Goal: Complete application form: Complete application form

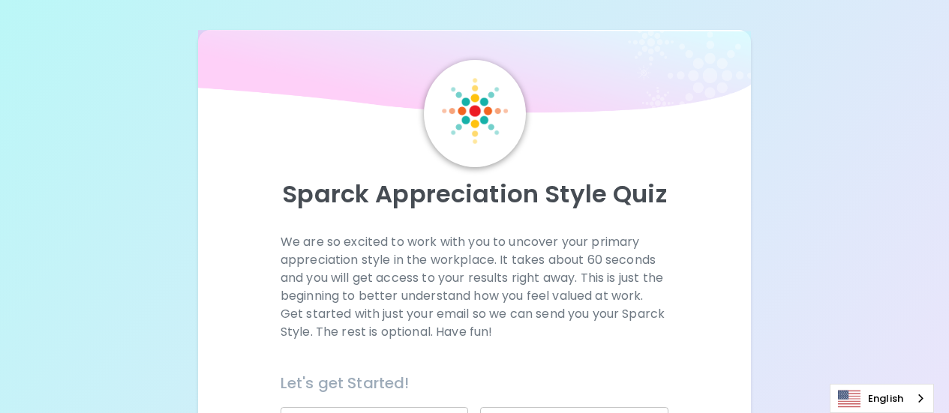
scroll to position [225, 0]
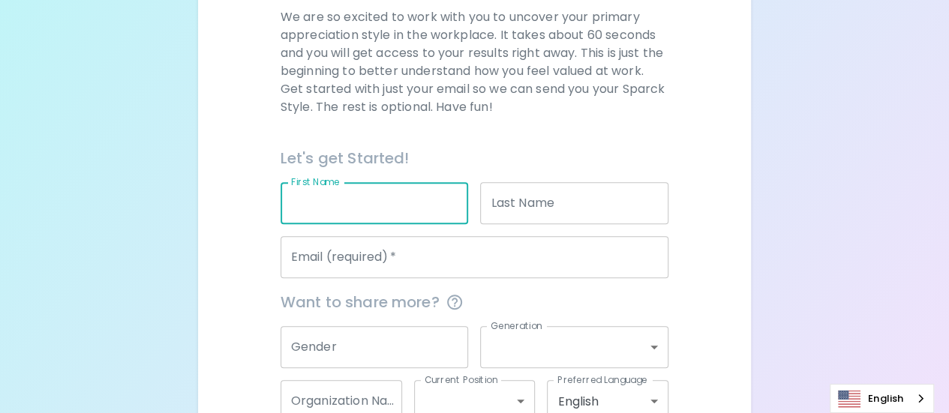
click at [353, 211] on input "First Name" at bounding box center [375, 203] width 188 height 42
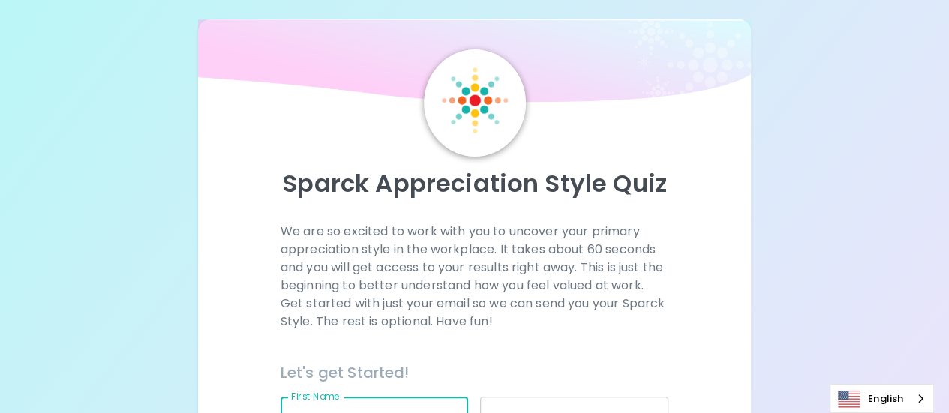
scroll to position [0, 0]
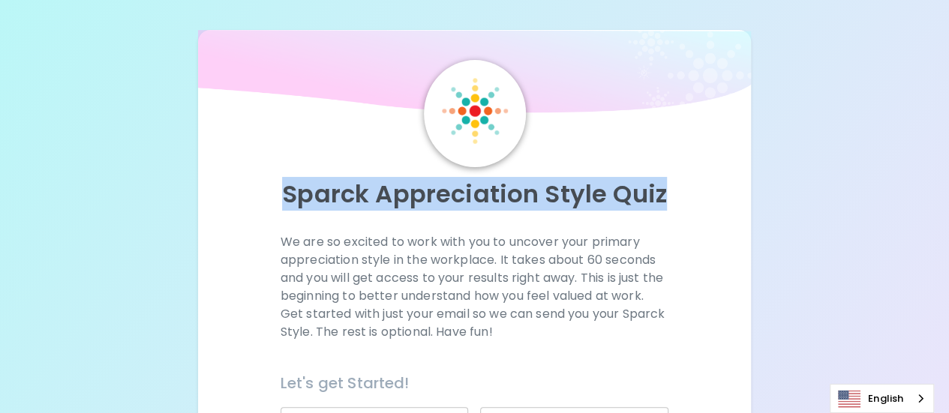
drag, startPoint x: 266, startPoint y: 192, endPoint x: 668, endPoint y: 172, distance: 402.6
click at [668, 172] on div "Sparck Appreciation Style Quiz" at bounding box center [475, 200] width 518 height 66
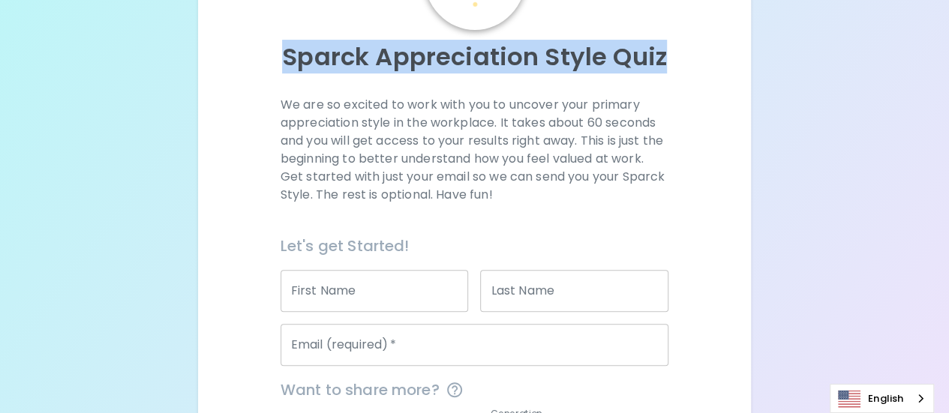
scroll to position [319, 0]
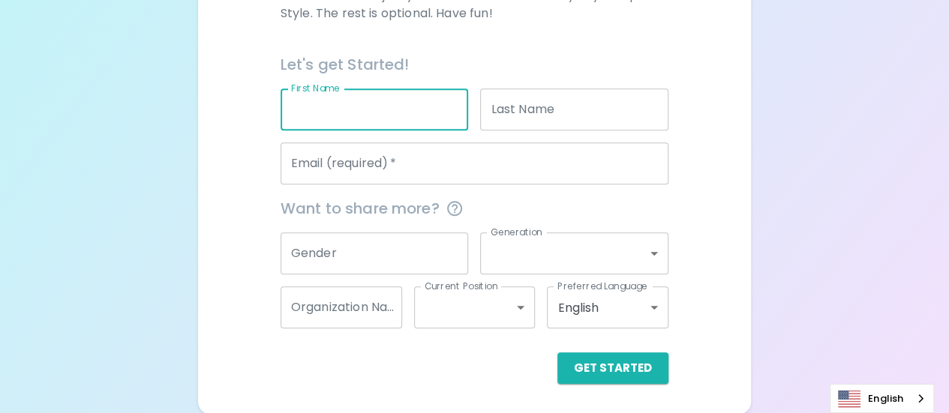
click at [383, 113] on input "First Name" at bounding box center [375, 110] width 188 height 42
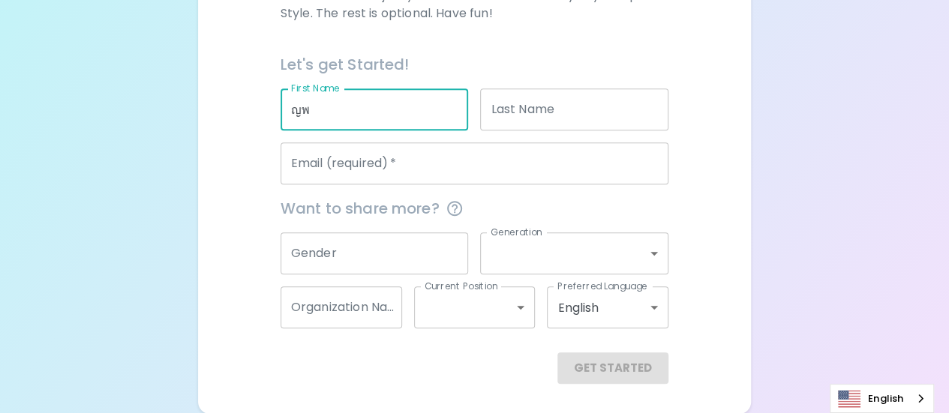
type input "ญ"
type input "p"
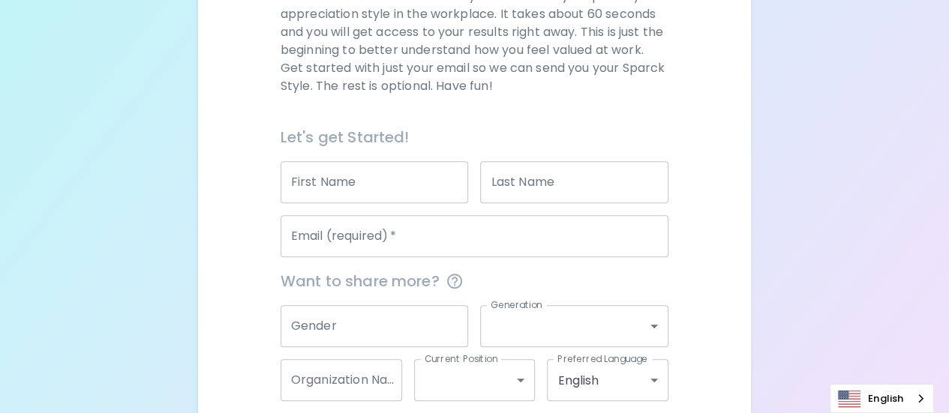
scroll to position [94, 0]
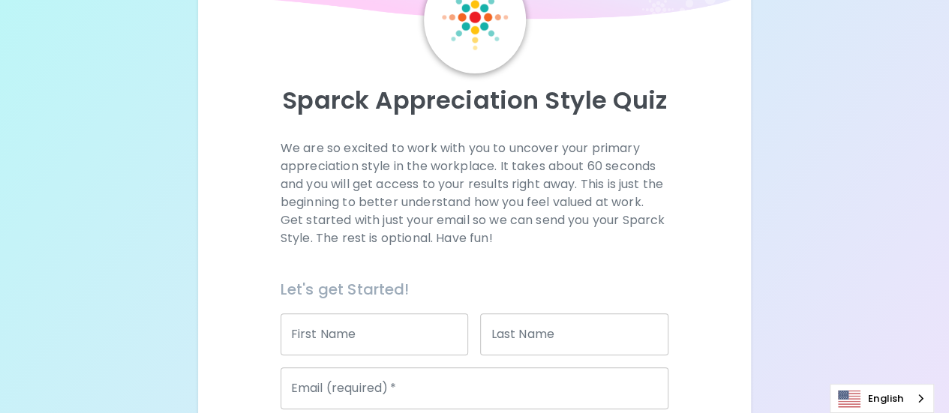
click at [352, 326] on input "First Name" at bounding box center [375, 335] width 188 height 42
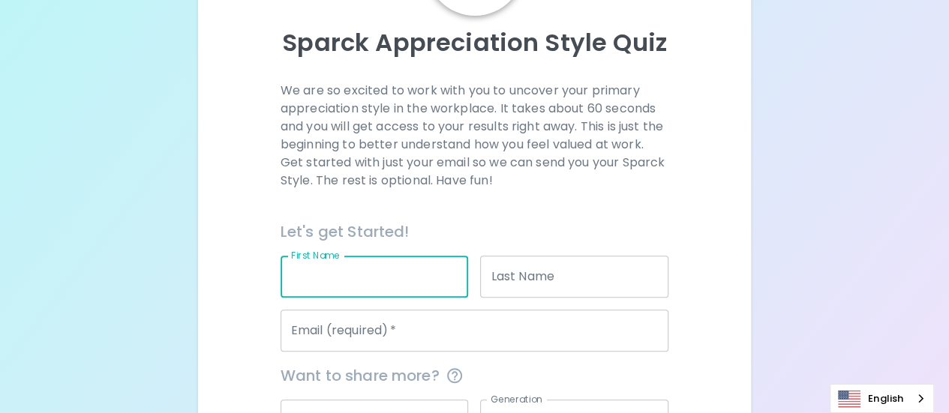
scroll to position [244, 0]
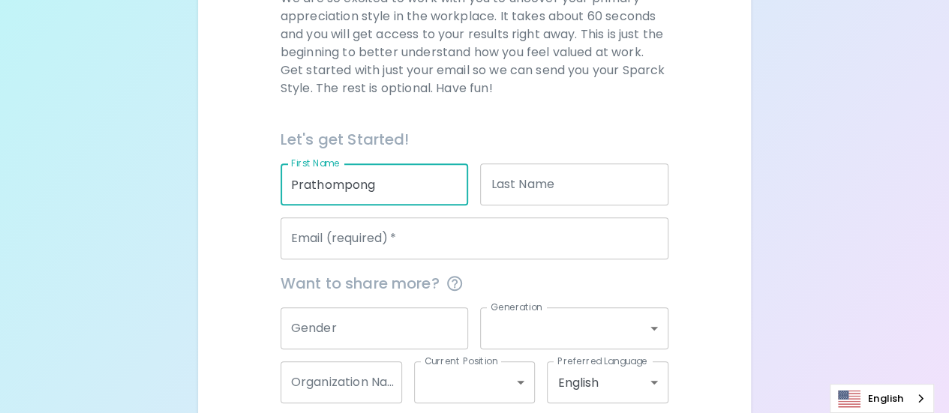
type input "Prathompong"
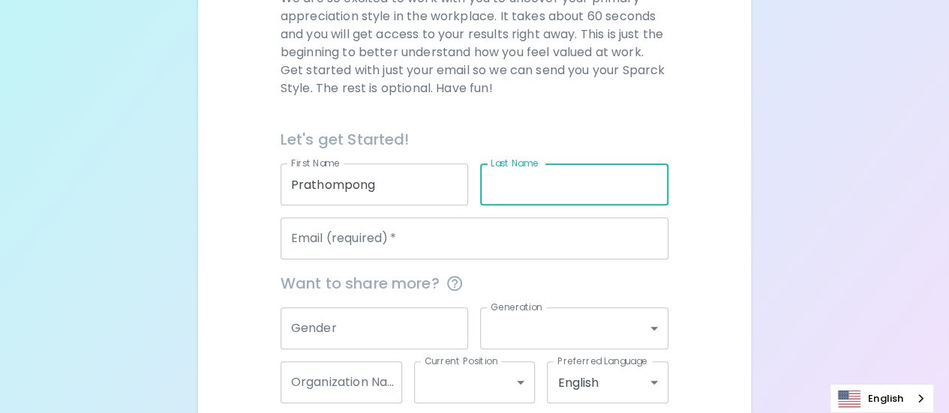
click at [539, 192] on input "Last Name" at bounding box center [574, 185] width 188 height 42
type input "[PERSON_NAME]"
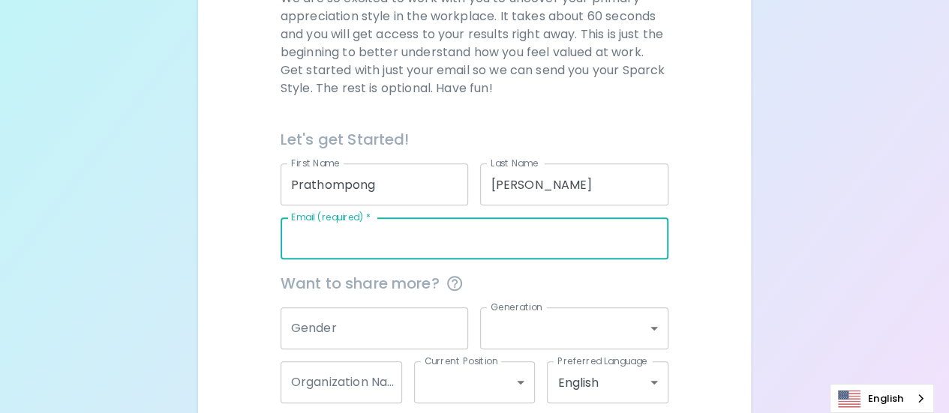
click at [425, 245] on input "Email (required)   *" at bounding box center [475, 239] width 388 height 42
type input "[EMAIL_ADDRESS][DOMAIN_NAME]"
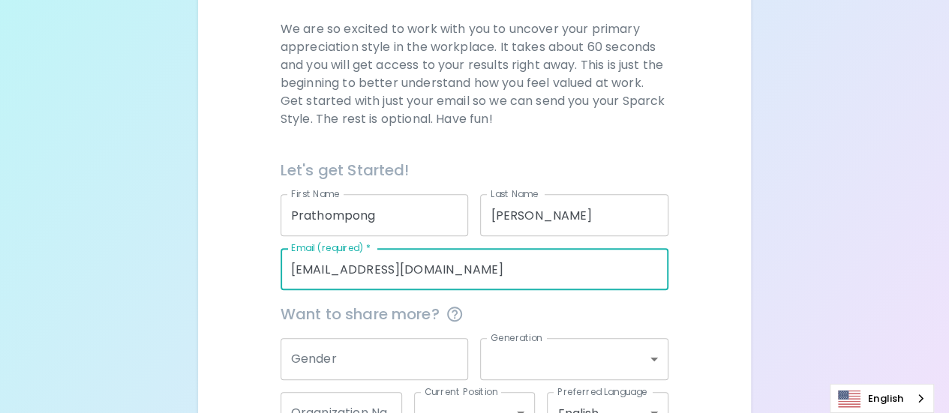
scroll to position [169, 0]
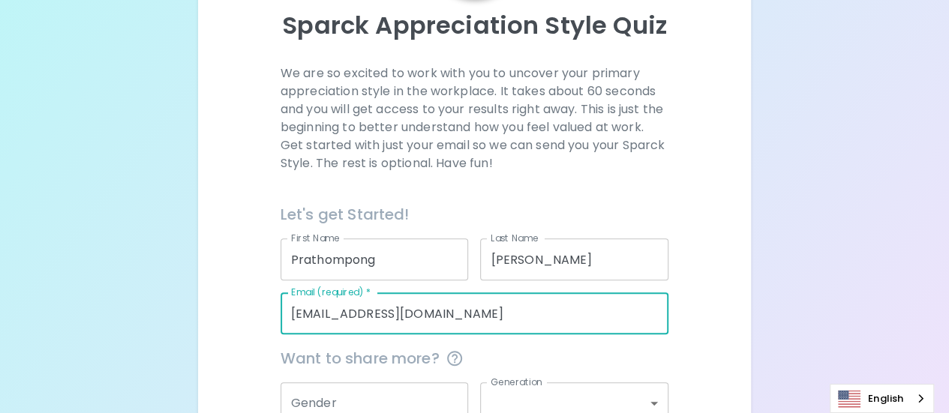
drag, startPoint x: 467, startPoint y: 310, endPoint x: 60, endPoint y: 282, distance: 408.3
click at [60, 282] on div "Sparck Appreciation Style Quiz We are so excited to work with you to uncover yo…" at bounding box center [474, 197] width 949 height 733
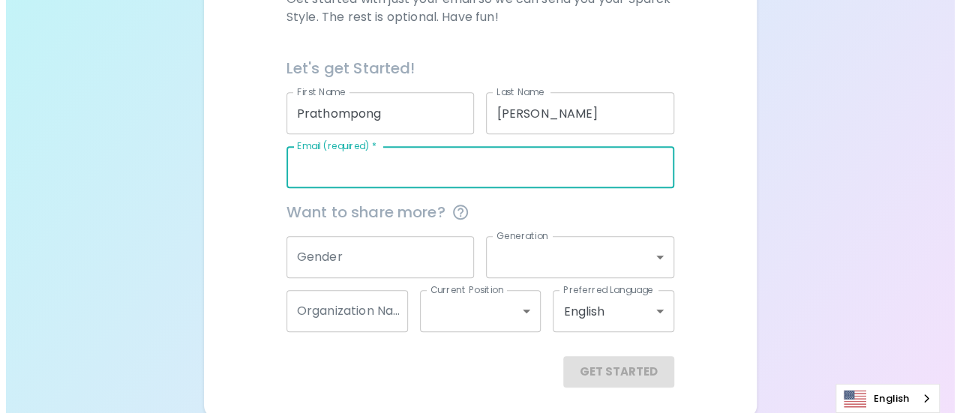
scroll to position [319, 0]
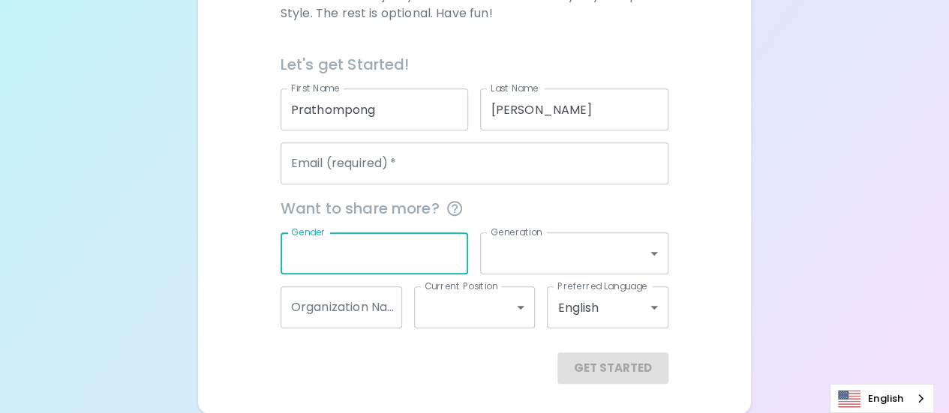
click at [312, 264] on input "Gender" at bounding box center [375, 254] width 188 height 42
click at [322, 253] on input "Gender" at bounding box center [375, 254] width 188 height 42
type input "?"
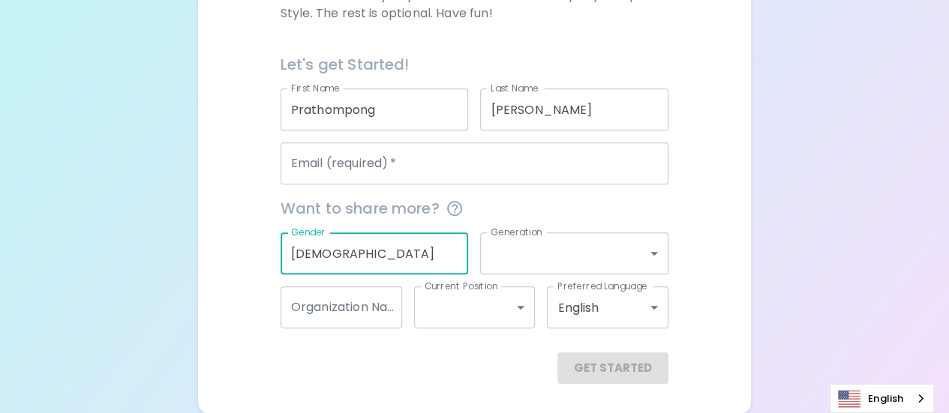
type input "[DEMOGRAPHIC_DATA]"
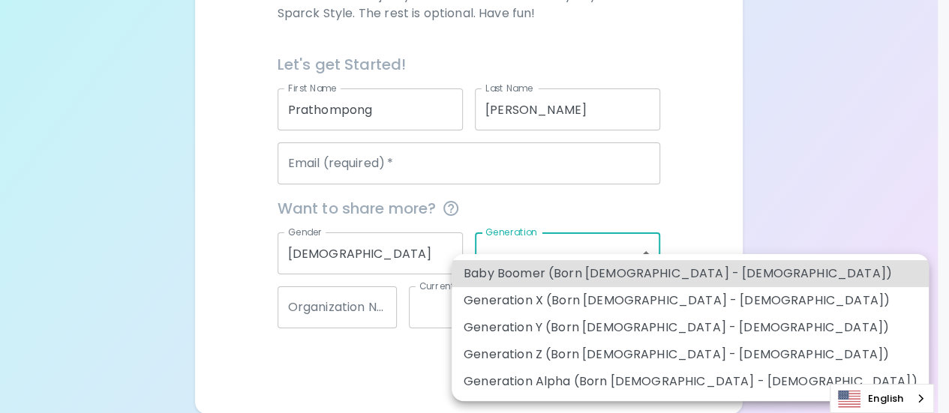
click at [524, 242] on body "Sparck Appreciation Style Quiz We are so excited to work with you to uncover yo…" at bounding box center [474, 47] width 949 height 733
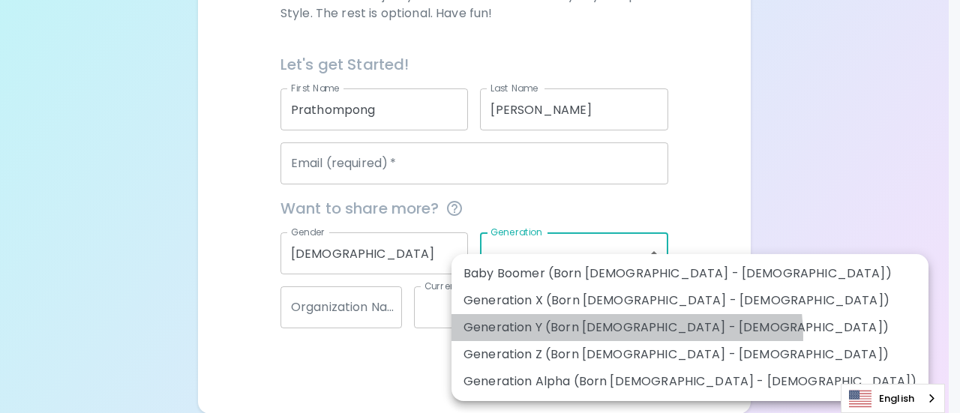
click at [626, 335] on li "Generation Y (Born [DEMOGRAPHIC_DATA] - [DEMOGRAPHIC_DATA])" at bounding box center [690, 327] width 477 height 27
type input "generation_y"
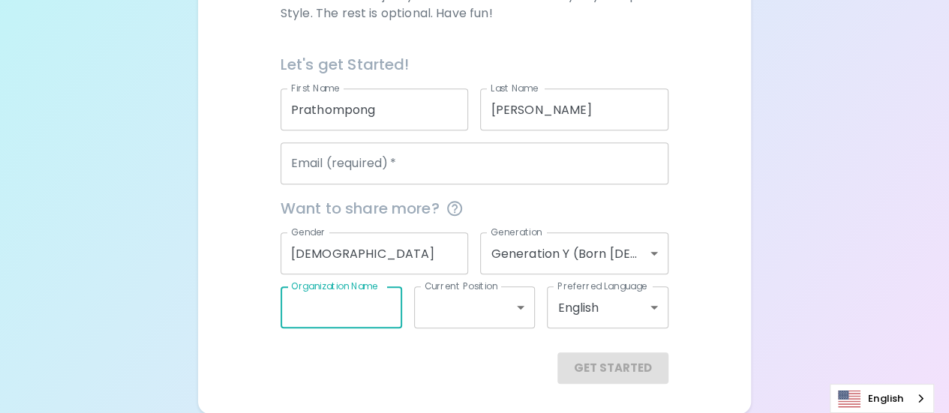
click at [359, 308] on input "Organization Name" at bounding box center [342, 308] width 122 height 42
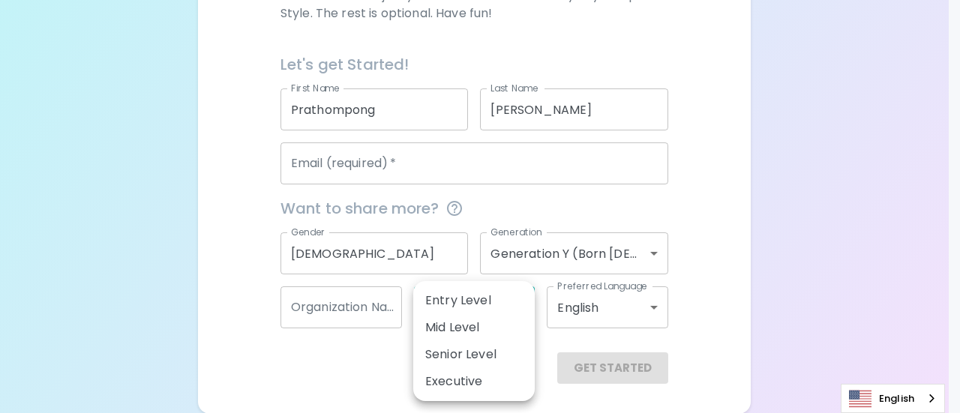
click at [449, 310] on body "Sparck Appreciation Style Quiz We are so excited to work with you to uncover yo…" at bounding box center [480, 47] width 960 height 733
click at [486, 359] on li "Senior Level" at bounding box center [474, 354] width 122 height 27
type input "senior_level"
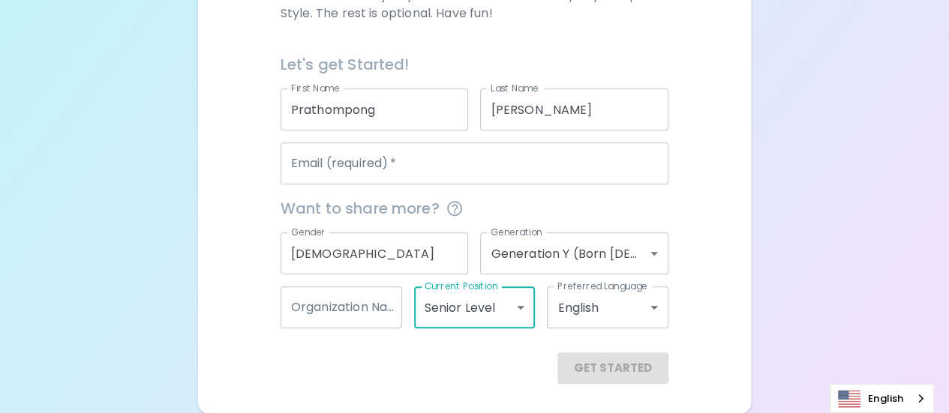
click at [342, 311] on input "Organization Name" at bounding box center [342, 308] width 122 height 42
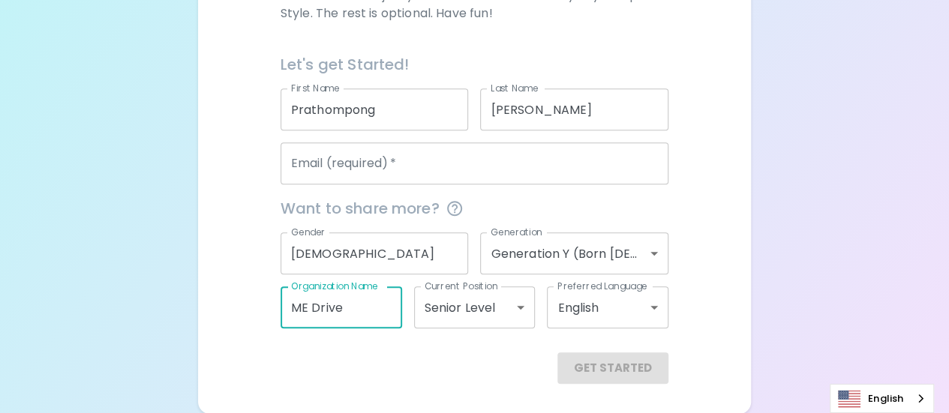
type input "ME Drive"
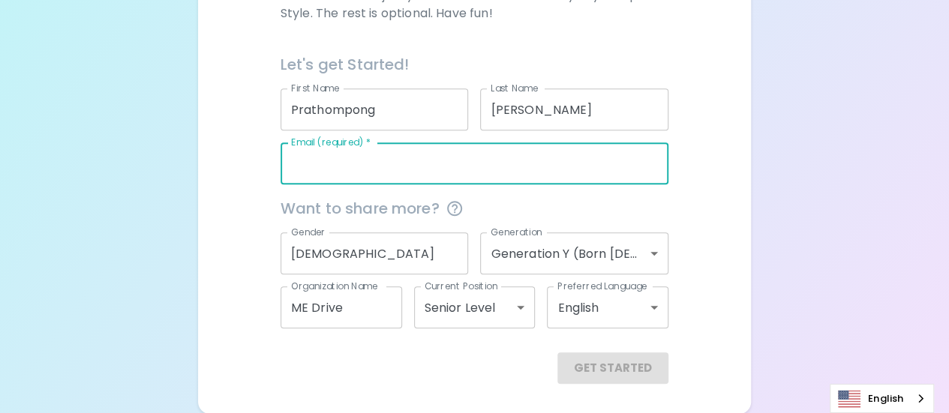
click at [410, 154] on input "Email (required)   *" at bounding box center [475, 164] width 388 height 42
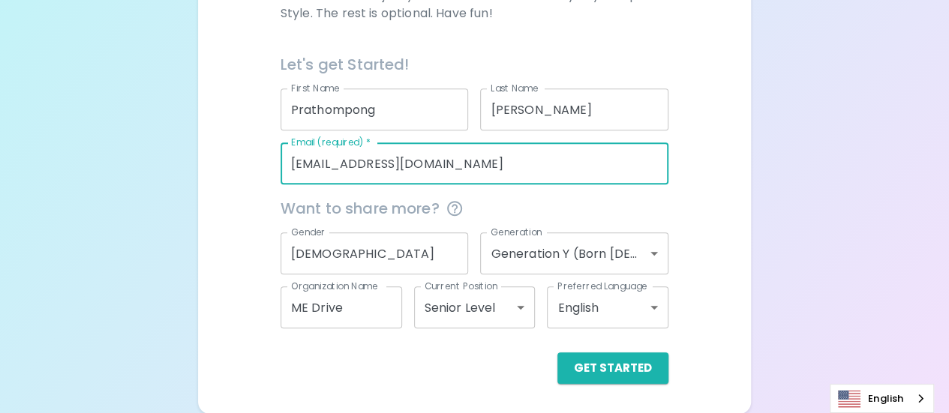
type input "[EMAIL_ADDRESS][DOMAIN_NAME]"
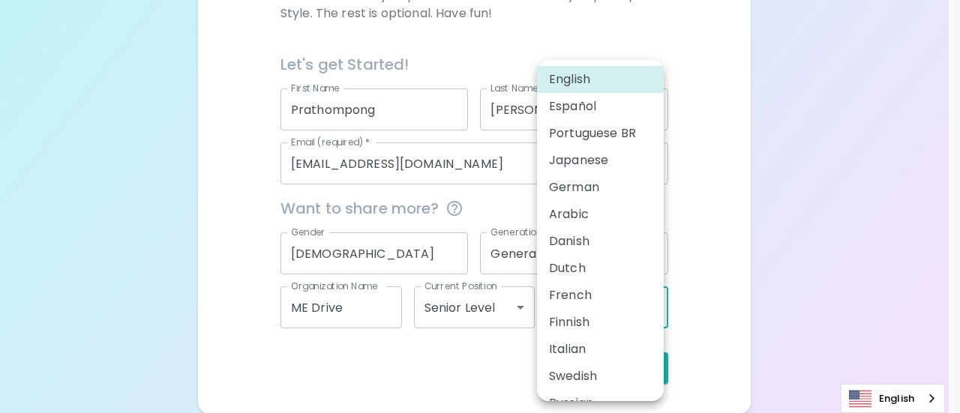
click at [584, 312] on body "Sparck Appreciation Style Quiz We are so excited to work with you to uncover yo…" at bounding box center [480, 47] width 960 height 733
click at [728, 248] on div at bounding box center [480, 206] width 960 height 413
click at [639, 310] on body "Sparck Appreciation Style Quiz We are so excited to work with you to uncover yo…" at bounding box center [480, 47] width 960 height 733
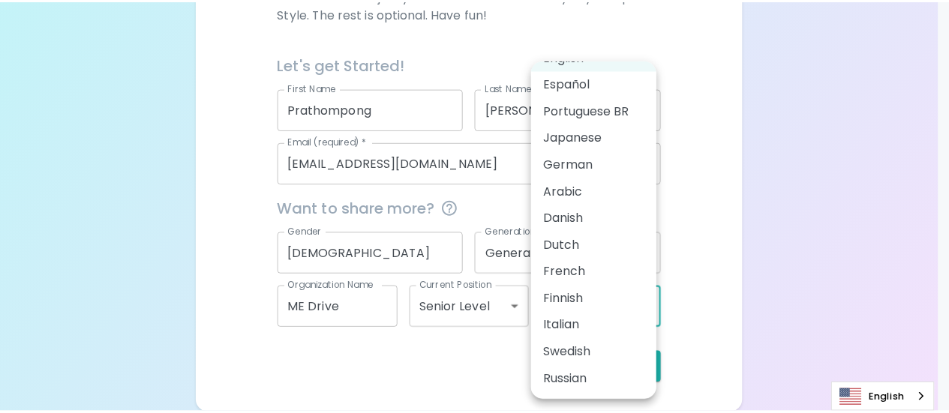
scroll to position [0, 0]
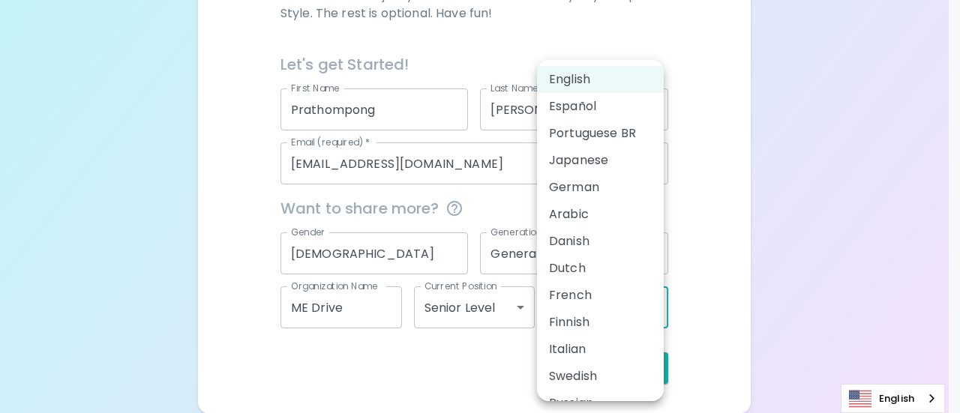
click at [594, 83] on li "English" at bounding box center [600, 79] width 127 height 27
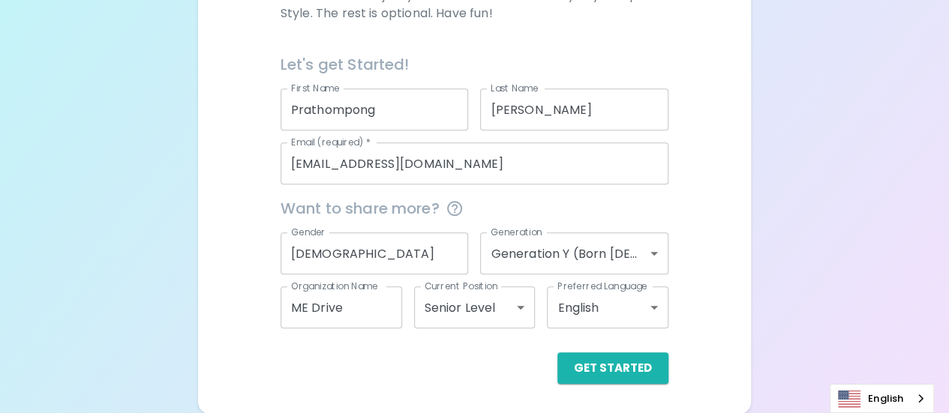
drag, startPoint x: 323, startPoint y: 232, endPoint x: 293, endPoint y: 232, distance: 30.0
click at [293, 232] on label "Gender" at bounding box center [308, 232] width 35 height 13
click at [293, 233] on input "[DEMOGRAPHIC_DATA]" at bounding box center [375, 254] width 188 height 42
click at [796, 152] on div "Sparck Appreciation Style Quiz We are so excited to work with you to uncover yo…" at bounding box center [474, 47] width 949 height 733
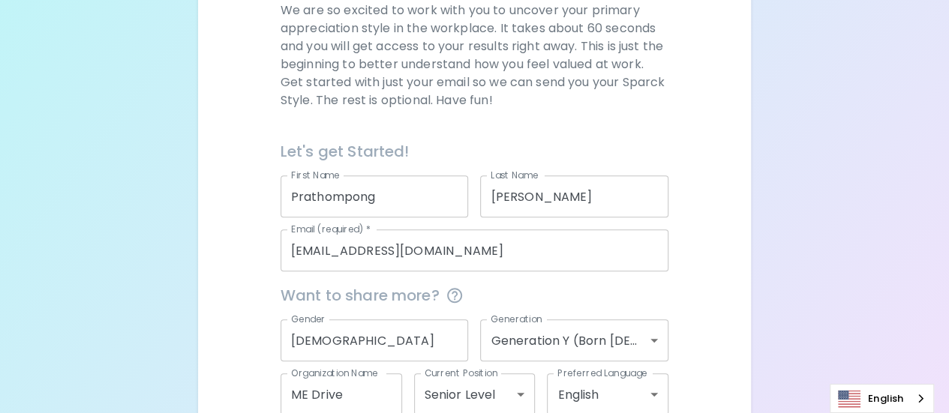
scroll to position [319, 0]
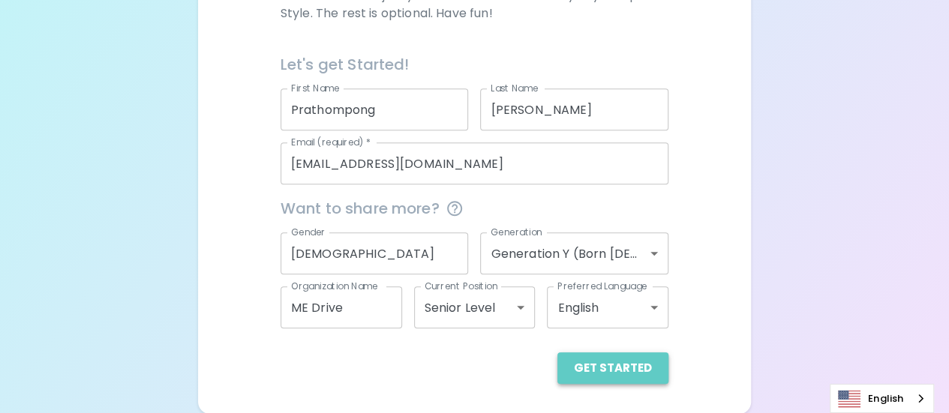
click at [648, 365] on button "Get Started" at bounding box center [612, 369] width 111 height 32
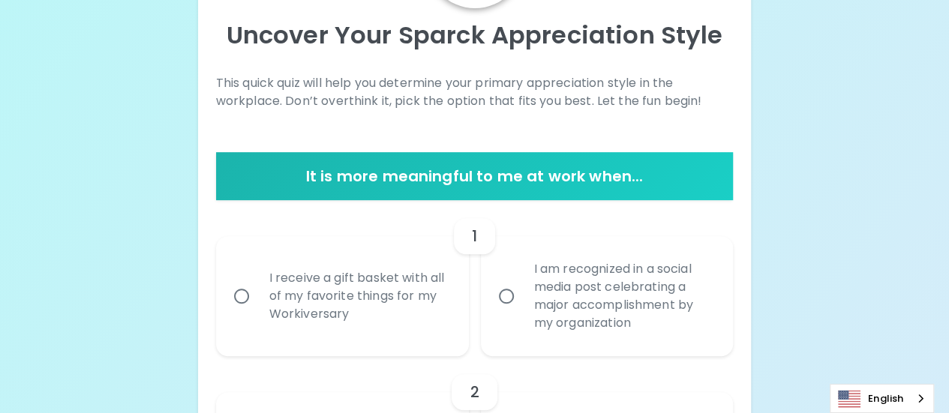
scroll to position [225, 0]
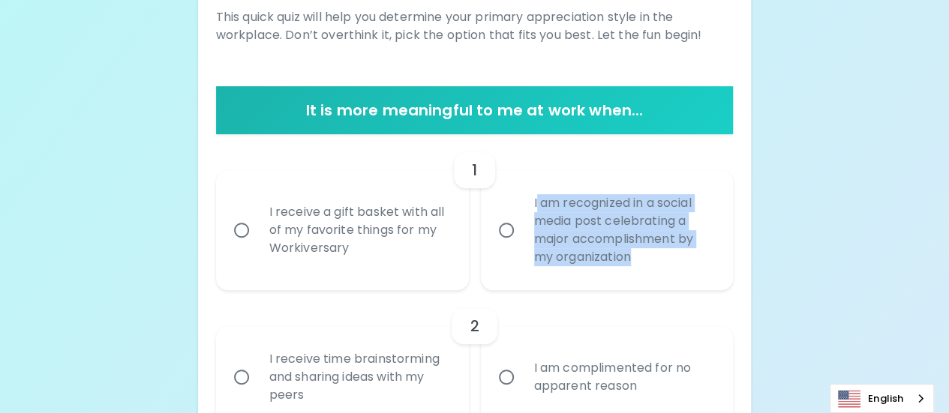
drag, startPoint x: 653, startPoint y: 257, endPoint x: 536, endPoint y: 197, distance: 131.9
click at [536, 197] on div "I am recognized in a social media post celebrating a major accomplishment by my…" at bounding box center [623, 230] width 203 height 108
click at [648, 255] on div "I am recognized in a social media post celebrating a major accomplishment by my…" at bounding box center [623, 230] width 203 height 108
click at [522, 246] on input "I am recognized in a social media post celebrating a major accomplishment by my…" at bounding box center [507, 231] width 32 height 32
radio input "true"
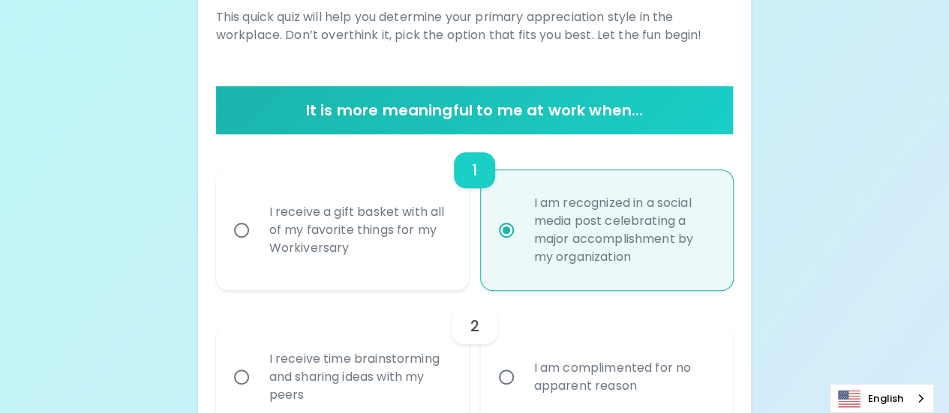
scroll to position [345, 0]
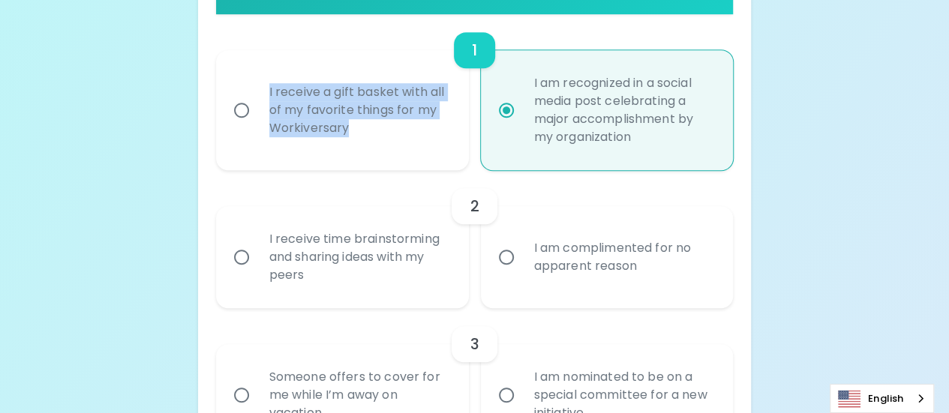
drag, startPoint x: 374, startPoint y: 131, endPoint x: 251, endPoint y: 85, distance: 130.6
click at [251, 85] on label "I receive a gift basket with all of my favorite things for my Workiversary" at bounding box center [334, 110] width 253 height 120
copy div "I receive a gift basket with all of my favorite things for my Workiversary"
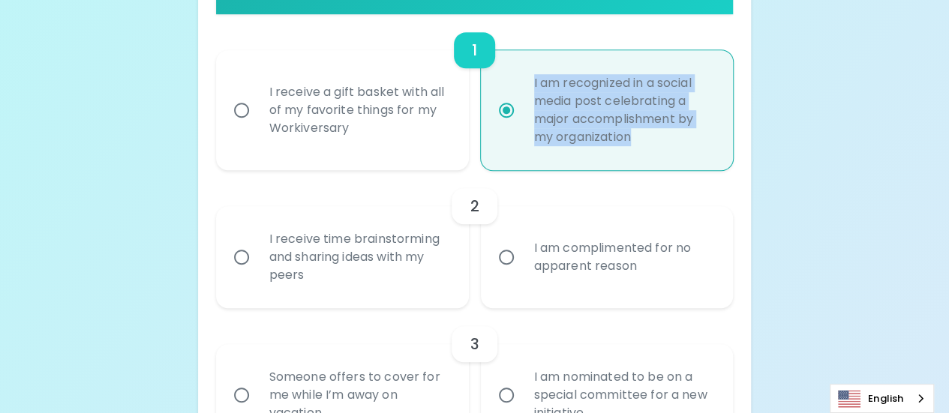
drag, startPoint x: 642, startPoint y: 137, endPoint x: 519, endPoint y: 79, distance: 135.9
click at [519, 79] on label "I am recognized in a social media post celebrating a major accomplishment by my…" at bounding box center [599, 110] width 253 height 120
copy div "I am recognized in a social media post celebrating a major accomplishment by my…"
click at [511, 122] on input "I am recognized in a social media post celebrating a major accomplishment by my…" at bounding box center [507, 111] width 32 height 32
click at [393, 149] on div "I receive a gift basket with all of my favorite things for my Workiversary" at bounding box center [358, 110] width 203 height 90
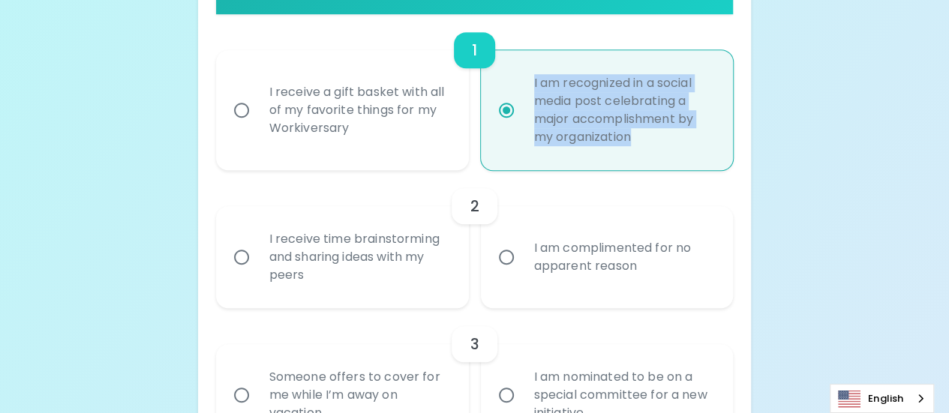
click at [257, 126] on input "I receive a gift basket with all of my favorite things for my Workiversary" at bounding box center [242, 111] width 32 height 32
radio input "true"
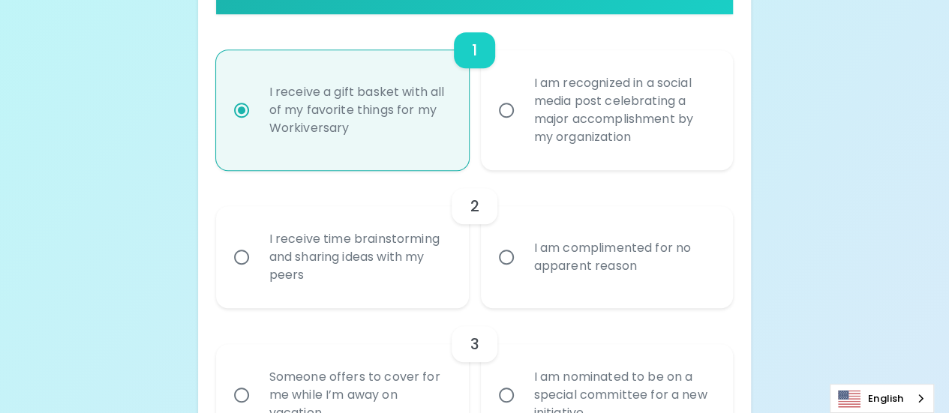
click at [479, 127] on label "I am recognized in a social media post celebrating a major accomplishment by my…" at bounding box center [599, 110] width 253 height 120
click at [491, 126] on input "I am recognized in a social media post celebrating a major accomplishment by my…" at bounding box center [507, 111] width 32 height 32
radio input "true"
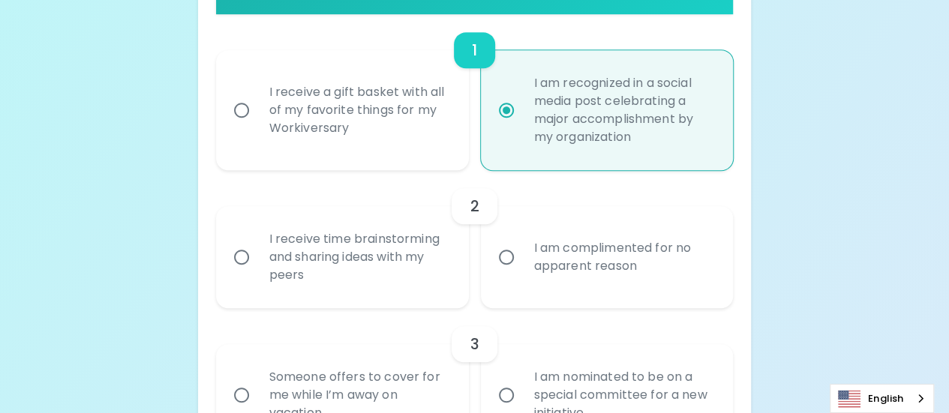
click at [357, 112] on div "I receive a gift basket with all of my favorite things for my Workiversary" at bounding box center [358, 110] width 203 height 90
click at [257, 112] on input "I receive a gift basket with all of my favorite things for my Workiversary" at bounding box center [242, 111] width 32 height 32
radio input "true"
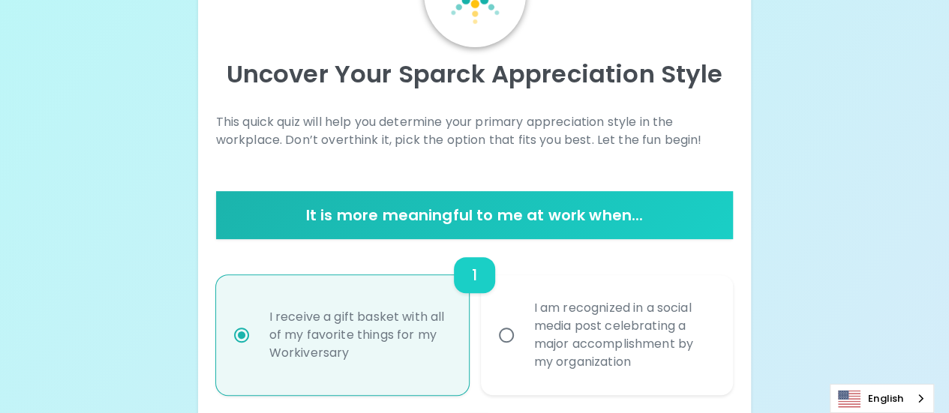
scroll to position [120, 0]
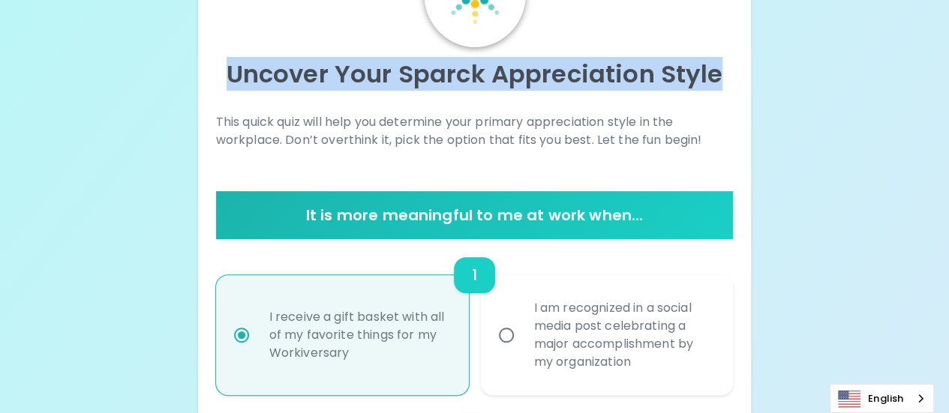
drag, startPoint x: 230, startPoint y: 69, endPoint x: 740, endPoint y: 62, distance: 510.2
copy p "Uncover Your Sparck Appreciation Style"
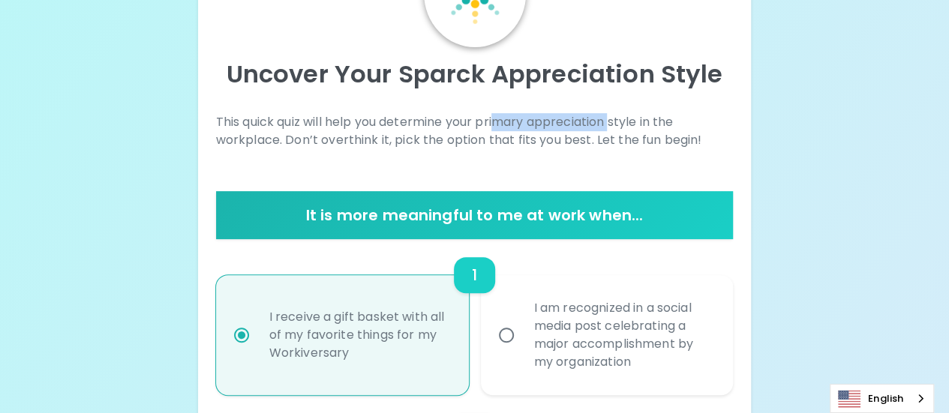
drag, startPoint x: 615, startPoint y: 122, endPoint x: 497, endPoint y: 128, distance: 118.7
click at [497, 128] on p "This quick quiz will help you determine your primary appreciation style in the …" at bounding box center [475, 131] width 518 height 36
click at [710, 125] on p "This quick quiz will help you determine your primary appreciation style in the …" at bounding box center [475, 131] width 518 height 36
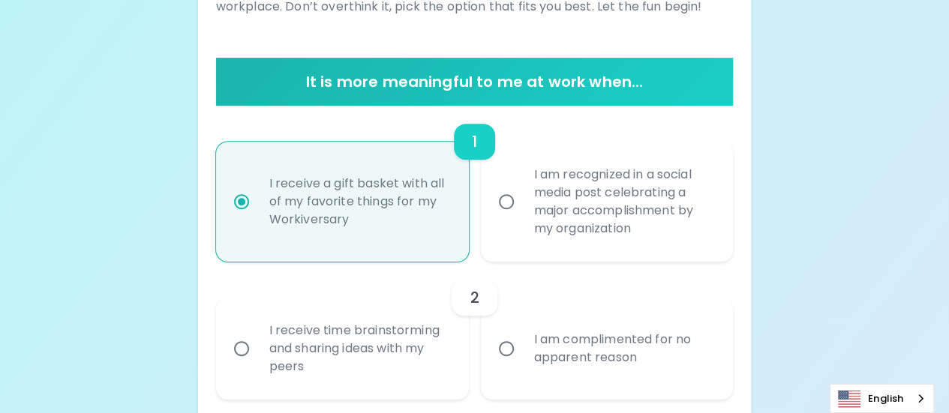
scroll to position [420, 0]
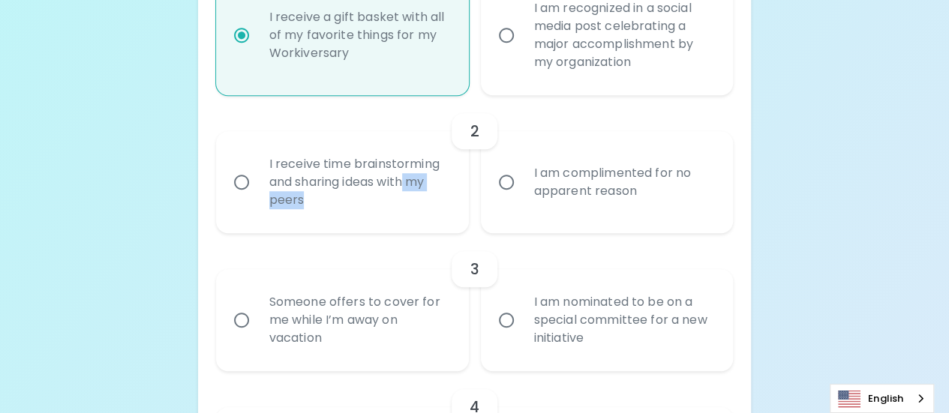
drag, startPoint x: 320, startPoint y: 193, endPoint x: 407, endPoint y: 188, distance: 87.2
click at [407, 188] on div "I receive time brainstorming and sharing ideas with my peers" at bounding box center [358, 182] width 203 height 90
copy div "my peers"
drag, startPoint x: 645, startPoint y: 188, endPoint x: 634, endPoint y: 191, distance: 11.6
click at [634, 191] on div "I am complimented for no apparent reason" at bounding box center [623, 182] width 203 height 72
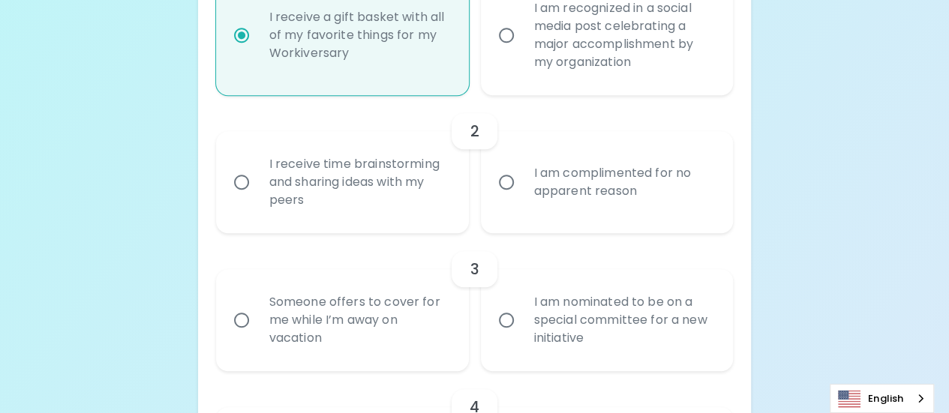
click at [522, 191] on input "I am complimented for no apparent reason" at bounding box center [507, 183] width 32 height 32
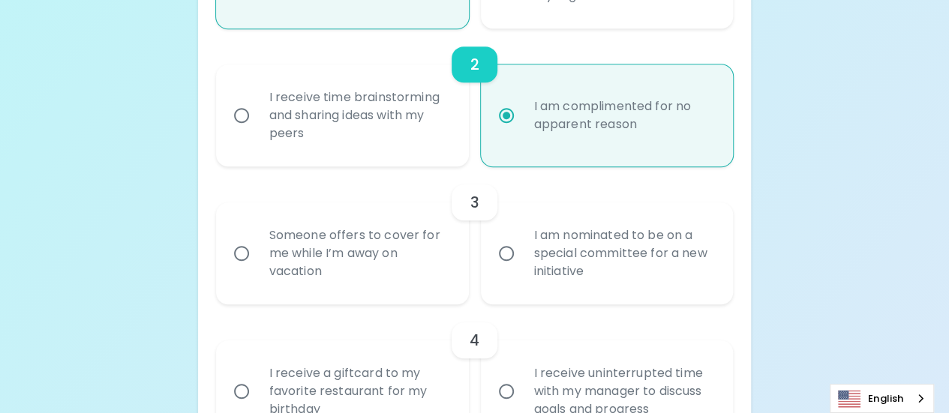
scroll to position [465, 0]
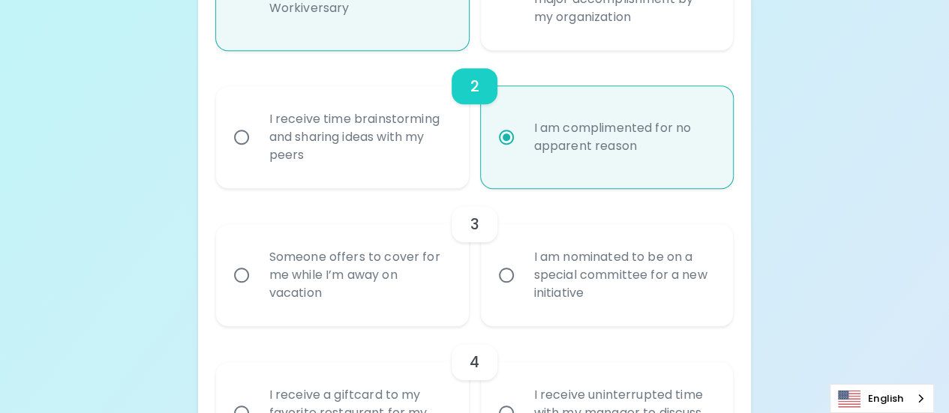
radio input "true"
drag, startPoint x: 647, startPoint y: 145, endPoint x: 524, endPoint y: 125, distance: 124.6
click at [524, 125] on div "I am complimented for no apparent reason" at bounding box center [623, 137] width 203 height 72
copy div "I am complimented for no apparent reason"
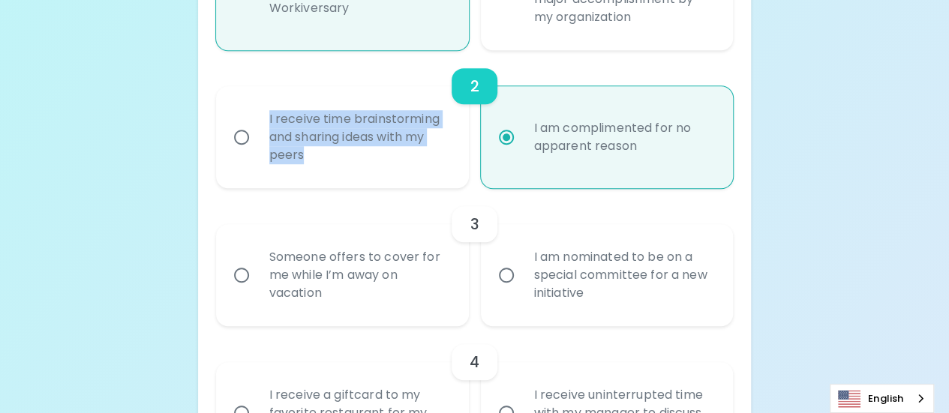
drag, startPoint x: 323, startPoint y: 152, endPoint x: 262, endPoint y: 119, distance: 69.8
click at [262, 119] on div "I receive time brainstorming and sharing ideas with my peers" at bounding box center [358, 137] width 203 height 90
copy div "I receive time brainstorming and sharing ideas with my peers"
click at [237, 138] on input "I receive time brainstorming and sharing ideas with my peers" at bounding box center [242, 138] width 32 height 32
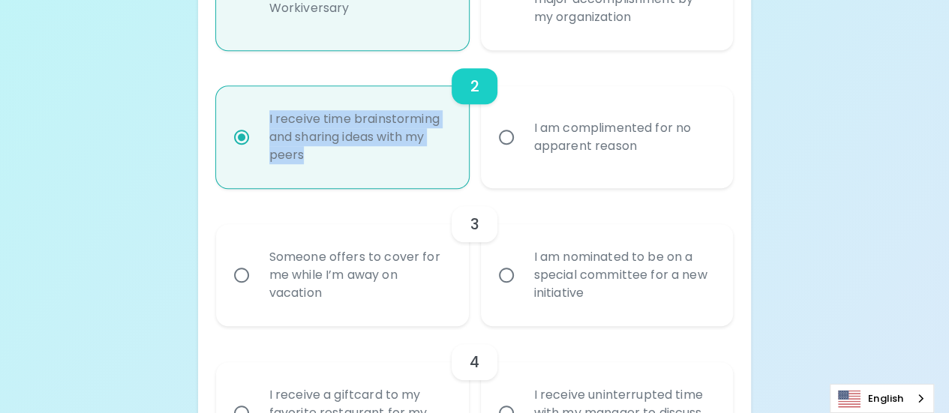
radio input "true"
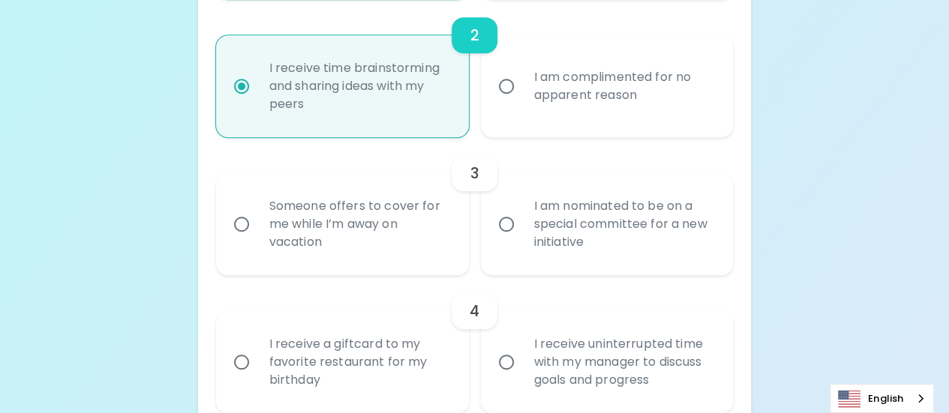
scroll to position [540, 0]
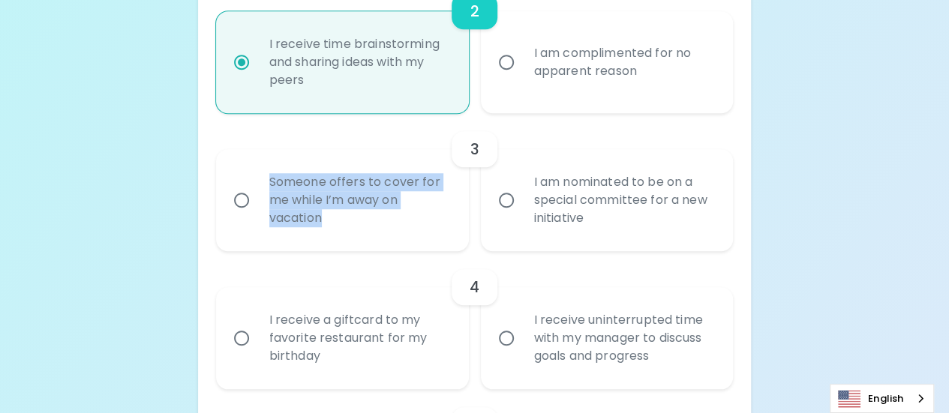
drag, startPoint x: 345, startPoint y: 218, endPoint x: 269, endPoint y: 176, distance: 86.6
click at [269, 176] on div "Someone offers to cover for me while I’m away on vacation" at bounding box center [358, 200] width 203 height 90
copy div "Someone offers to cover for me while I’m away on vacation"
click at [233, 191] on input "Someone offers to cover for me while I’m away on vacation" at bounding box center [242, 201] width 32 height 32
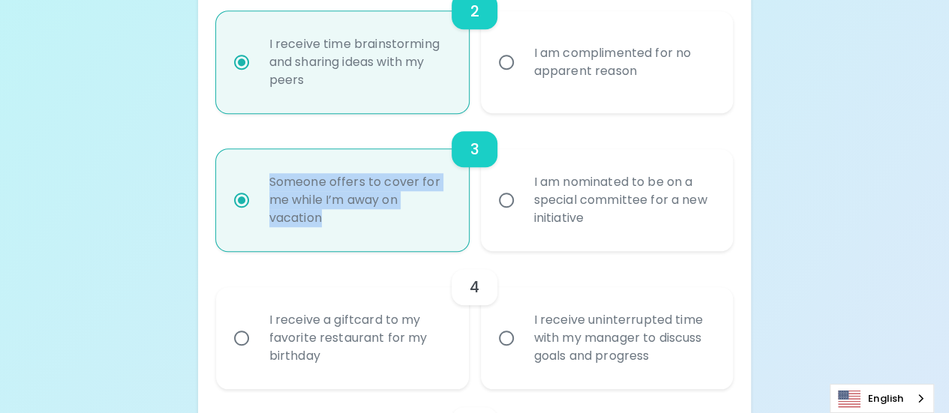
radio input "false"
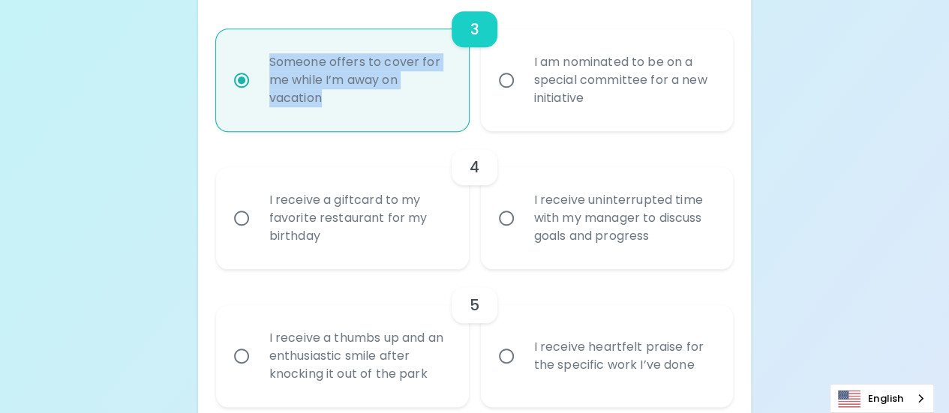
radio input "true"
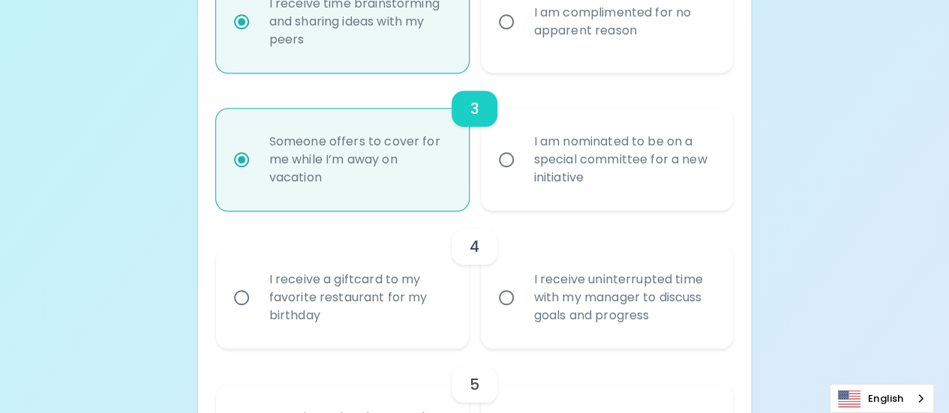
scroll to position [510, 0]
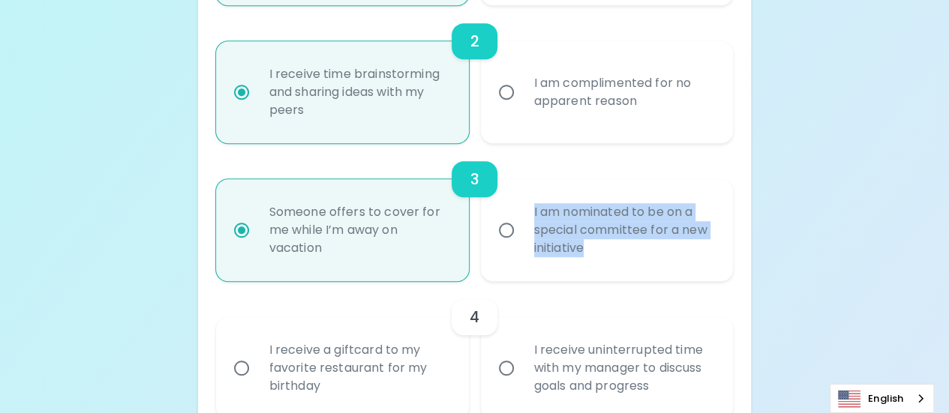
drag, startPoint x: 613, startPoint y: 242, endPoint x: 522, endPoint y: 213, distance: 95.1
click at [522, 213] on div "I am nominated to be on a special committee for a new initiative" at bounding box center [623, 230] width 203 height 90
copy div "I am nominated to be on a special committee for a new initiative"
click at [522, 215] on div "I am nominated to be on a special committee for a new initiative" at bounding box center [623, 230] width 203 height 90
click at [522, 215] on input "I am nominated to be on a special committee for a new initiative" at bounding box center [507, 231] width 32 height 32
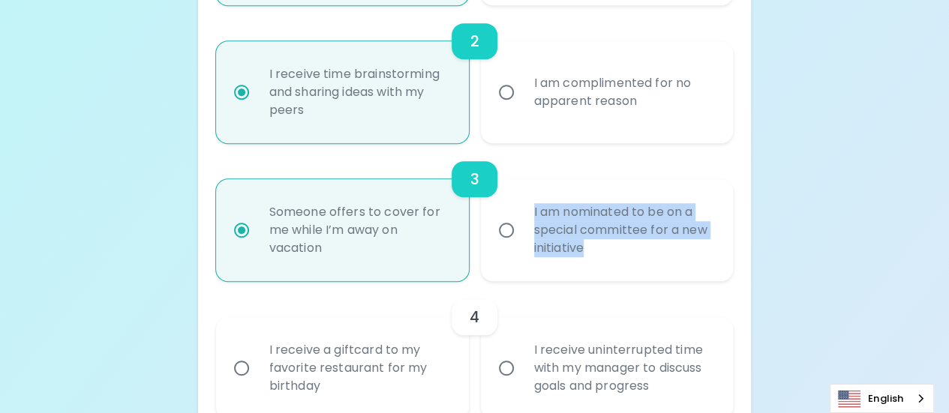
radio input "false"
radio input "true"
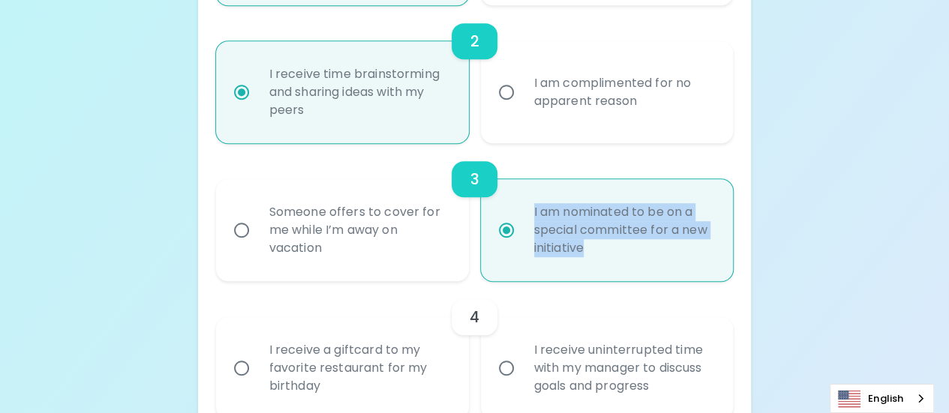
radio input "true"
click at [290, 237] on div "Someone offers to cover for me while I’m away on vacation" at bounding box center [358, 230] width 203 height 90
click at [257, 237] on input "Someone offers to cover for me while I’m away on vacation" at bounding box center [242, 231] width 32 height 32
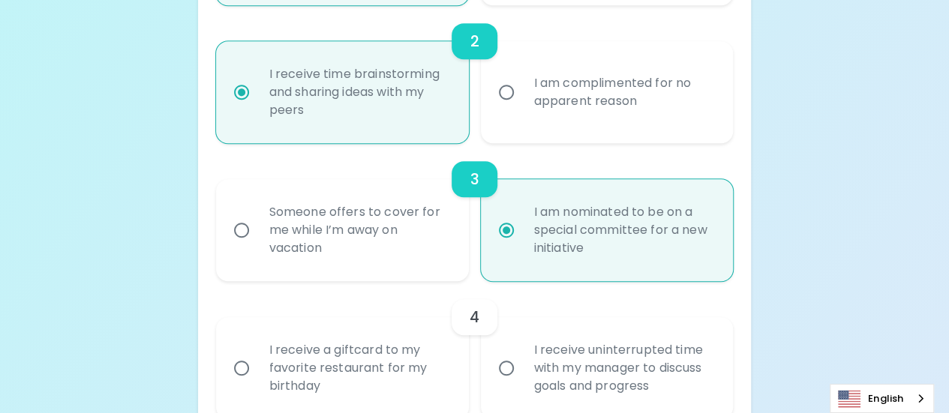
radio input "false"
radio input "true"
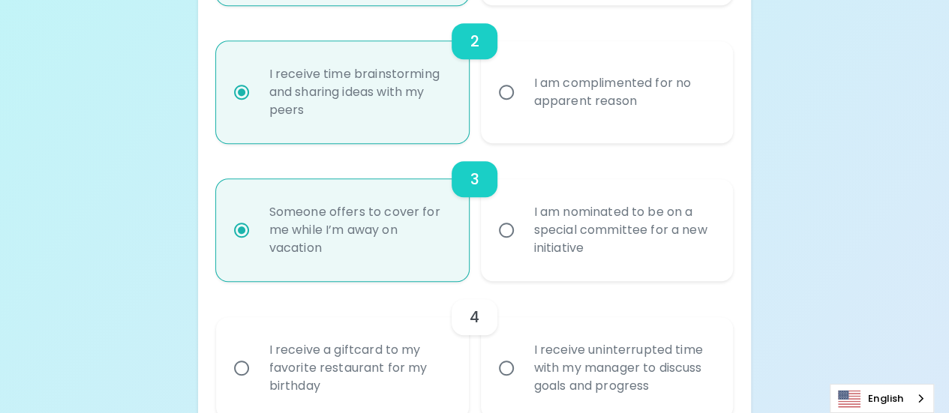
radio input "true"
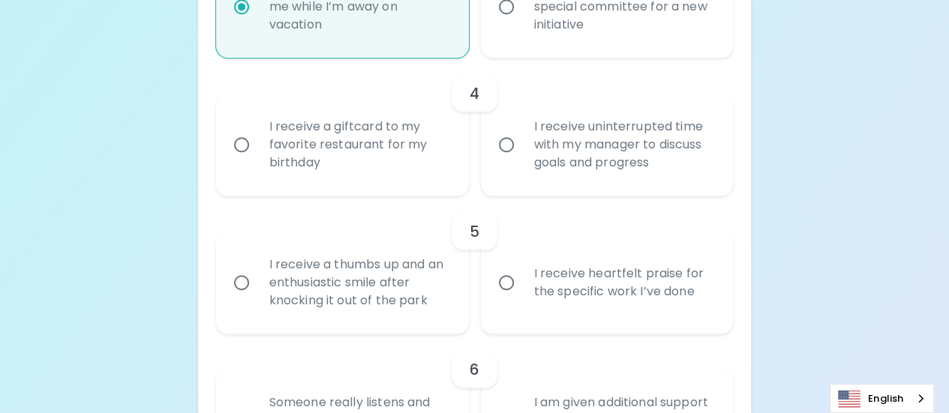
scroll to position [735, 0]
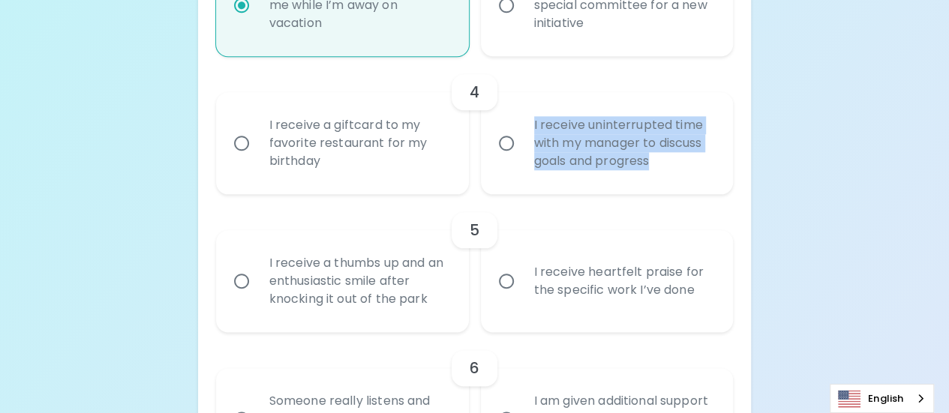
drag, startPoint x: 674, startPoint y: 164, endPoint x: 524, endPoint y: 119, distance: 156.6
click at [524, 119] on div "I receive uninterrupted time with my manager to discuss goals and progress" at bounding box center [623, 143] width 203 height 90
copy div "I receive uninterrupted time with my manager to discuss goals and progress"
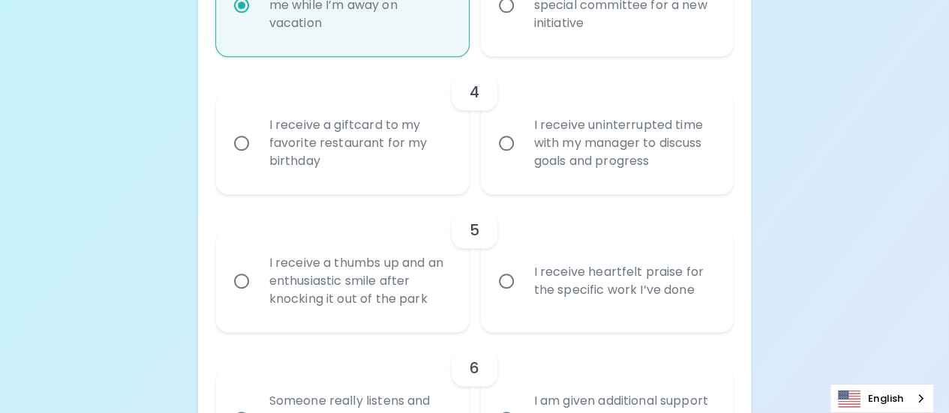
click at [296, 136] on div "I receive a giftcard to my favorite restaurant for my birthday" at bounding box center [358, 143] width 203 height 90
click at [257, 136] on input "I receive a giftcard to my favorite restaurant for my birthday" at bounding box center [242, 144] width 32 height 32
radio input "false"
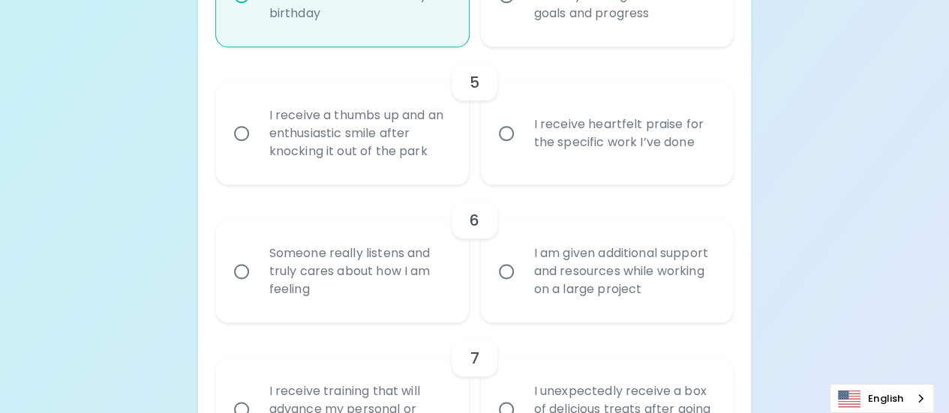
scroll to position [886, 0]
radio input "true"
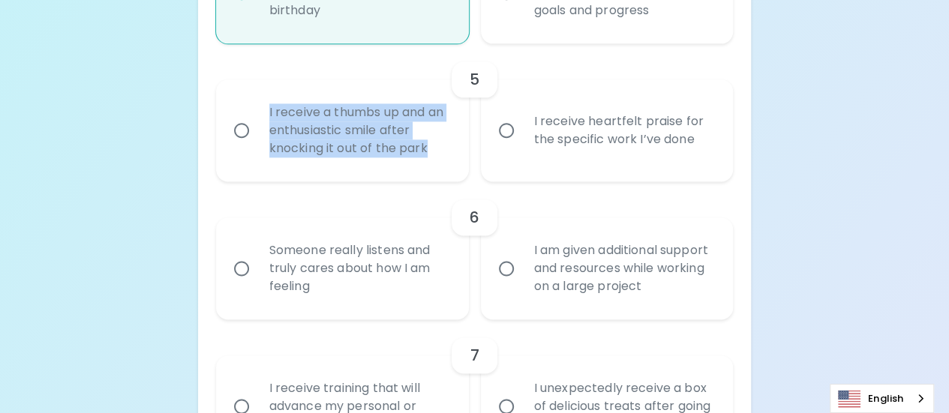
drag, startPoint x: 434, startPoint y: 150, endPoint x: 266, endPoint y: 113, distance: 171.4
click at [266, 113] on div "I receive a thumbs up and an enthusiastic smile after knocking it out of the pa…" at bounding box center [358, 131] width 203 height 90
copy div "I receive a thumbs up and an enthusiastic smile after knocking it out of the pa…"
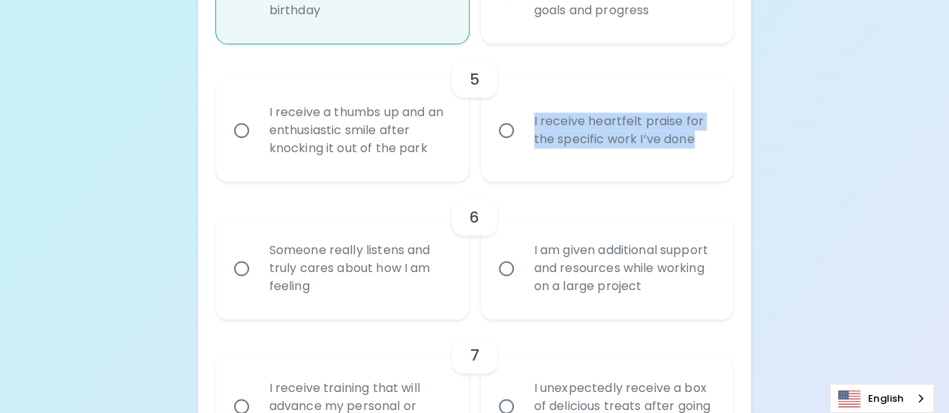
drag, startPoint x: 703, startPoint y: 139, endPoint x: 533, endPoint y: 124, distance: 171.0
click at [530, 124] on div "I receive heartfelt praise for the specific work I’ve done" at bounding box center [623, 131] width 203 height 72
click at [522, 142] on div "I receive heartfelt praise for the specific work I’ve done" at bounding box center [623, 131] width 203 height 72
click at [522, 142] on input "I receive heartfelt praise for the specific work I’ve done" at bounding box center [507, 131] width 32 height 32
radio input "false"
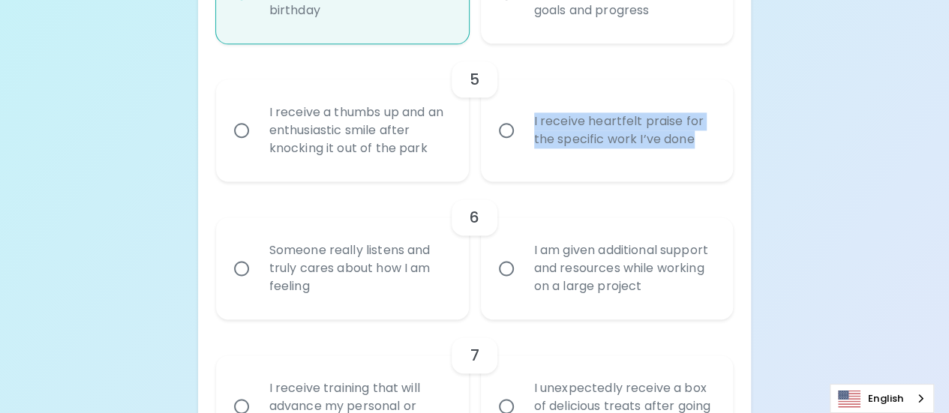
radio input "false"
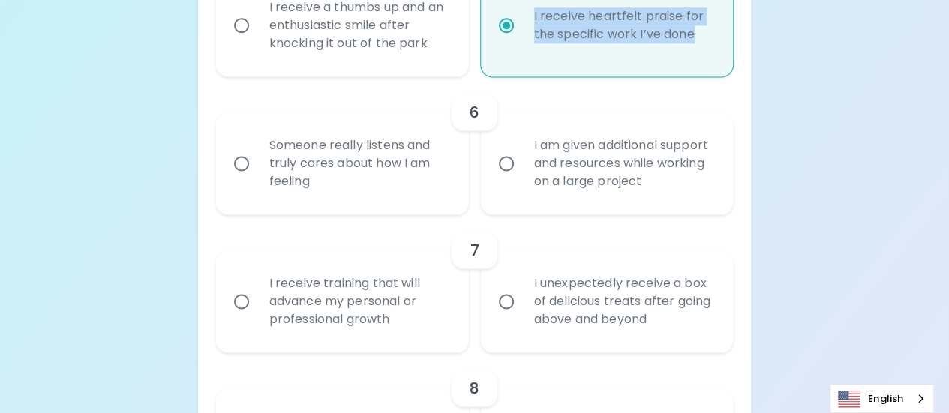
scroll to position [1006, 0]
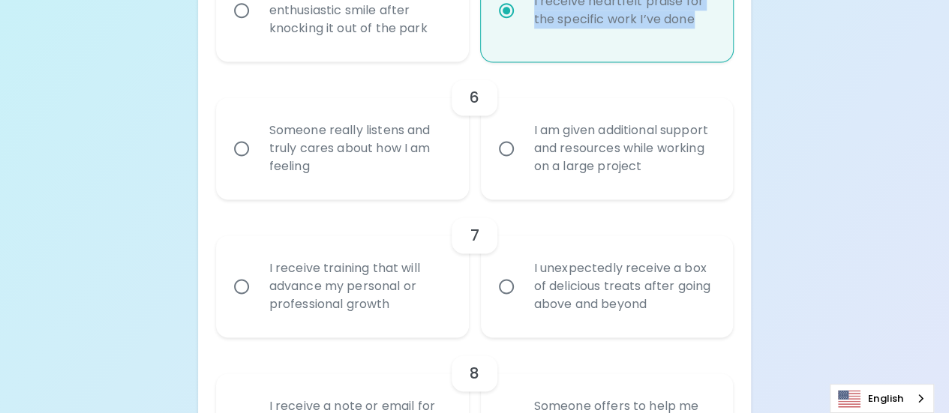
radio input "true"
click at [332, 143] on div "Someone really listens and truly cares about how I am feeling" at bounding box center [358, 149] width 203 height 90
click at [257, 143] on input "Someone really listens and truly cares about how I am feeling" at bounding box center [242, 149] width 32 height 32
radio input "false"
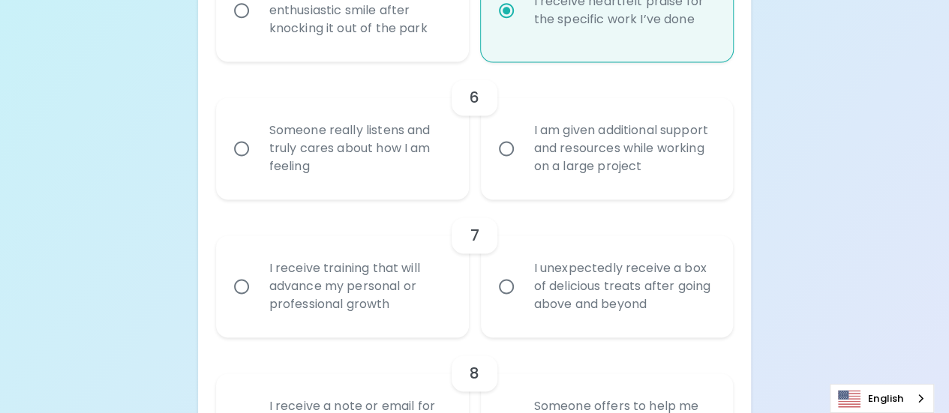
radio input "false"
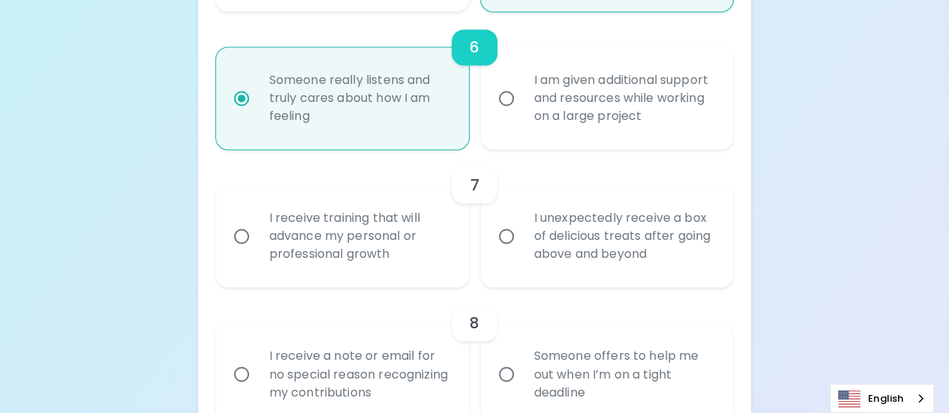
scroll to position [1201, 0]
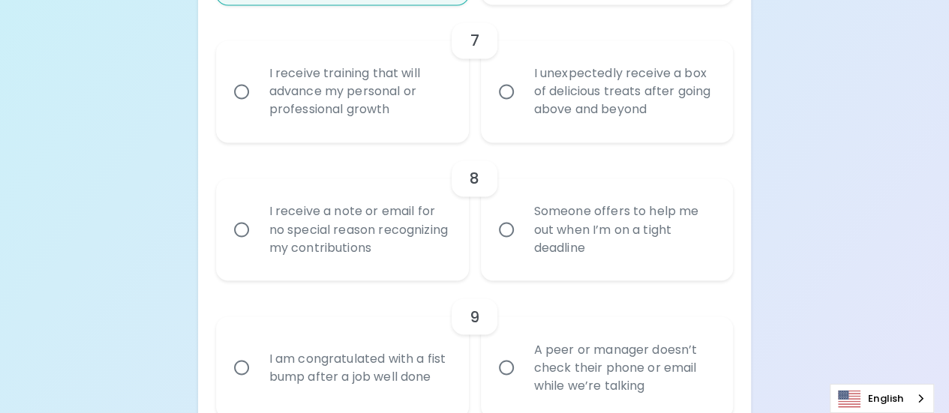
radio input "true"
click at [348, 82] on div "I receive training that will advance my personal or professional growth" at bounding box center [358, 92] width 203 height 90
click at [255, 90] on input "I receive training that will advance my personal or professional growth" at bounding box center [242, 92] width 32 height 32
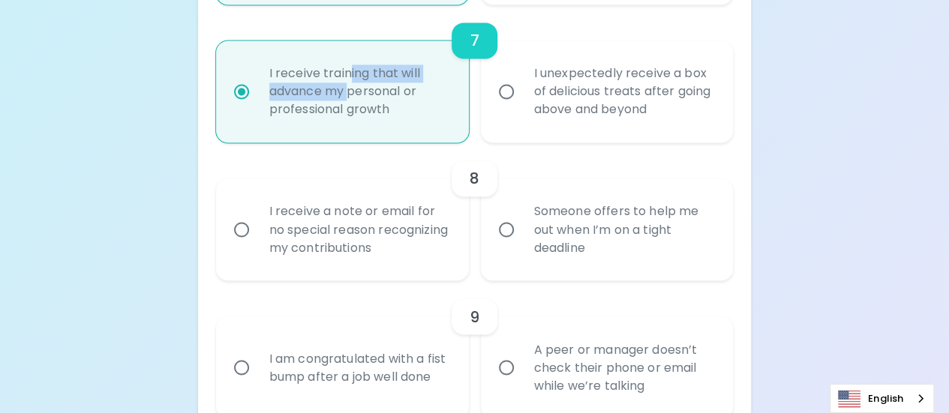
radio input "false"
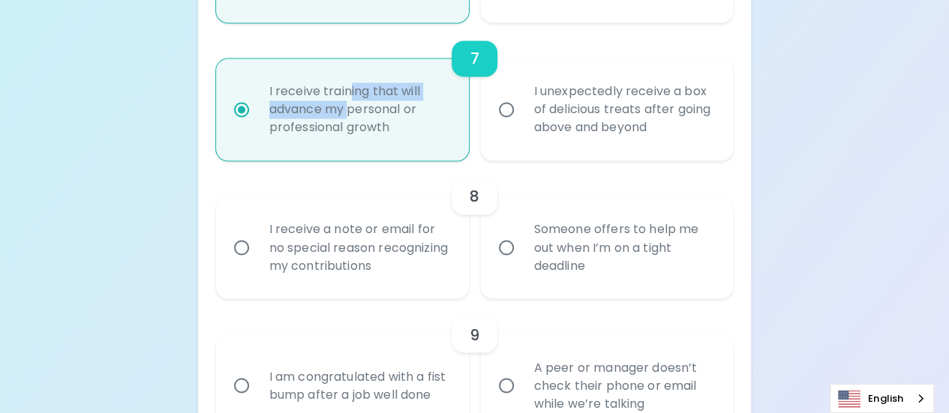
scroll to position [1171, 0]
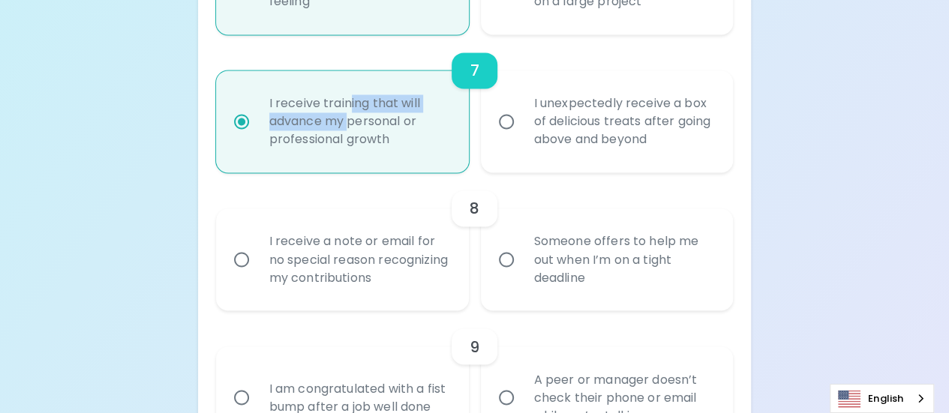
radio input "true"
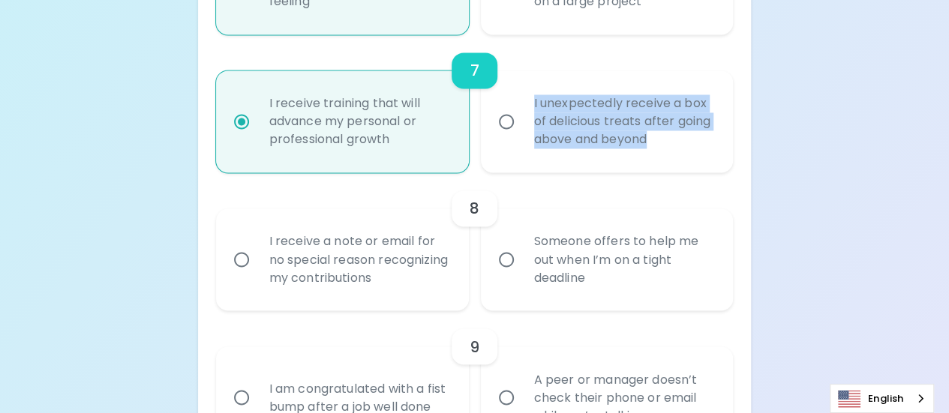
drag, startPoint x: 597, startPoint y: 137, endPoint x: 532, endPoint y: 101, distance: 74.5
click at [532, 101] on div "I unexpectedly receive a box of delicious treats after going above and beyond" at bounding box center [623, 122] width 203 height 90
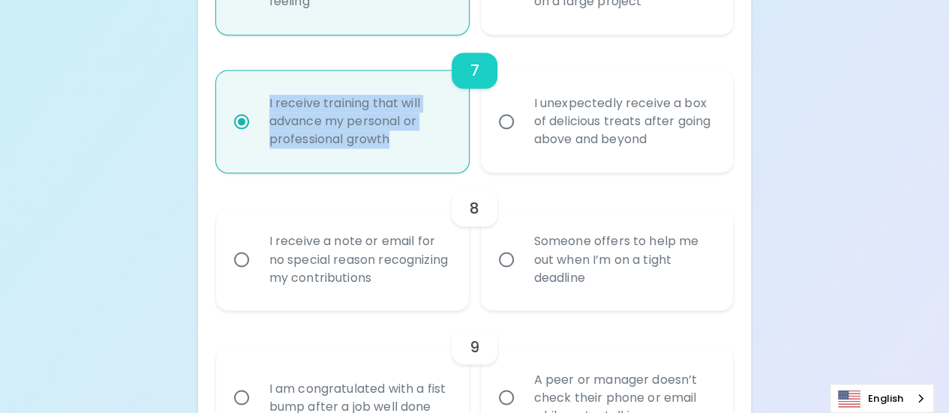
drag, startPoint x: 407, startPoint y: 143, endPoint x: 259, endPoint y: 103, distance: 154.0
click at [259, 103] on div "I receive training that will advance my personal or professional growth" at bounding box center [358, 122] width 203 height 90
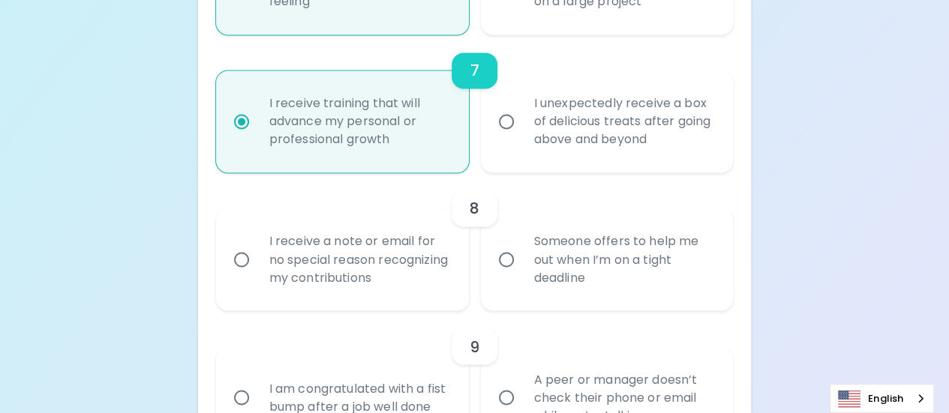
click at [784, 170] on div "Uncover Your Sparck Appreciation Style This quick quiz will help you determine …" at bounding box center [474, 116] width 949 height 2575
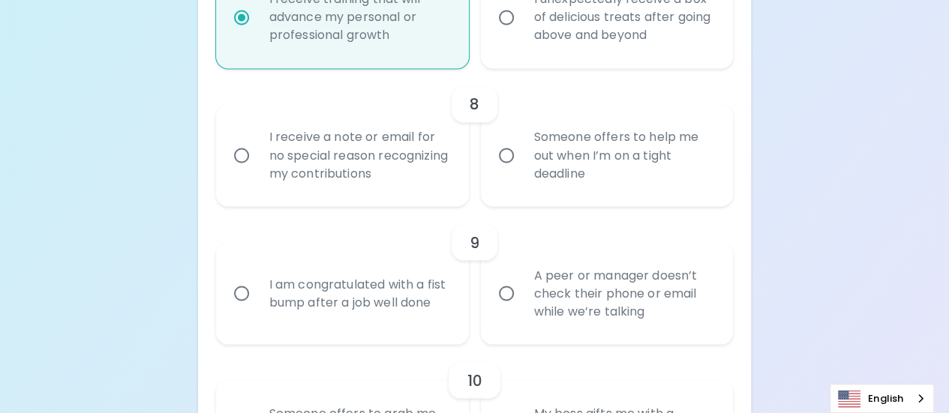
scroll to position [1321, 0]
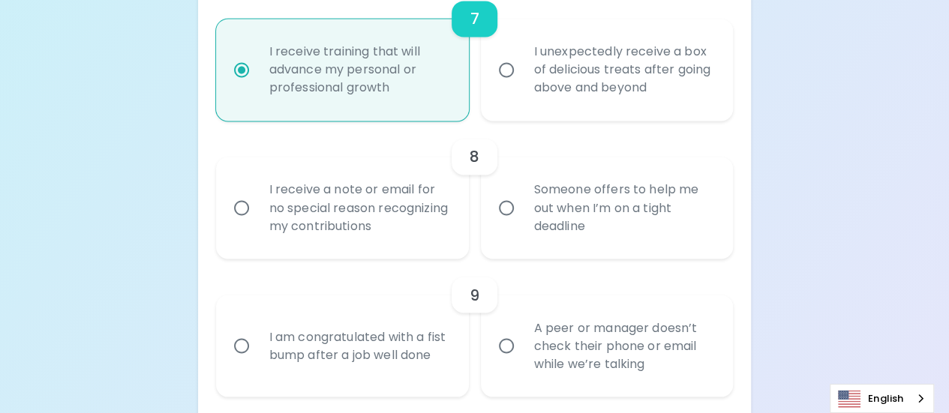
scroll to position [1246, 0]
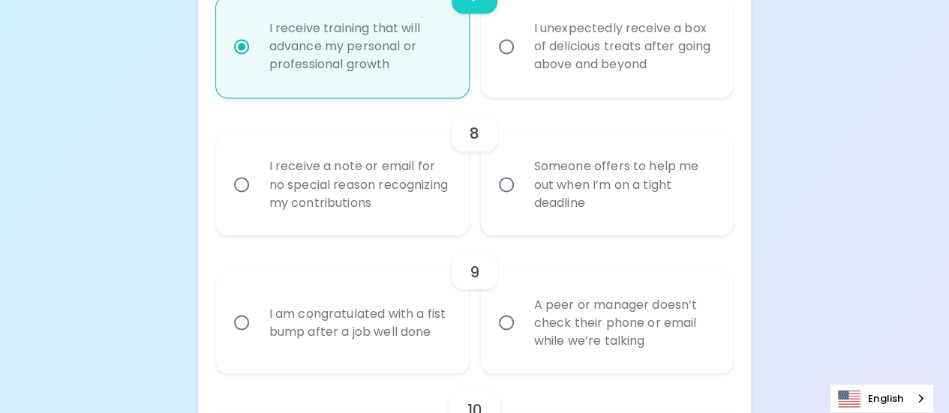
click at [830, 125] on div "Uncover Your Sparck Appreciation Style This quick quiz will help you determine …" at bounding box center [474, 41] width 949 height 2575
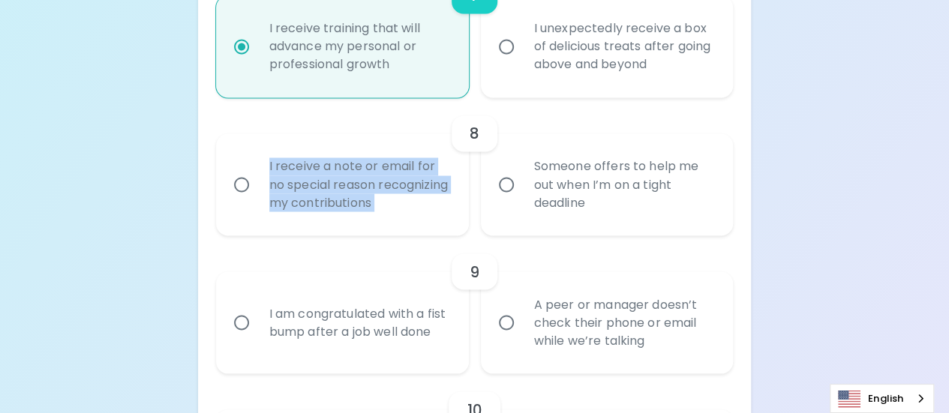
drag, startPoint x: 267, startPoint y: 164, endPoint x: 469, endPoint y: 226, distance: 211.0
click at [469, 226] on div "I receive a note or email for no special reason recognizing my contributions So…" at bounding box center [469, 179] width 530 height 114
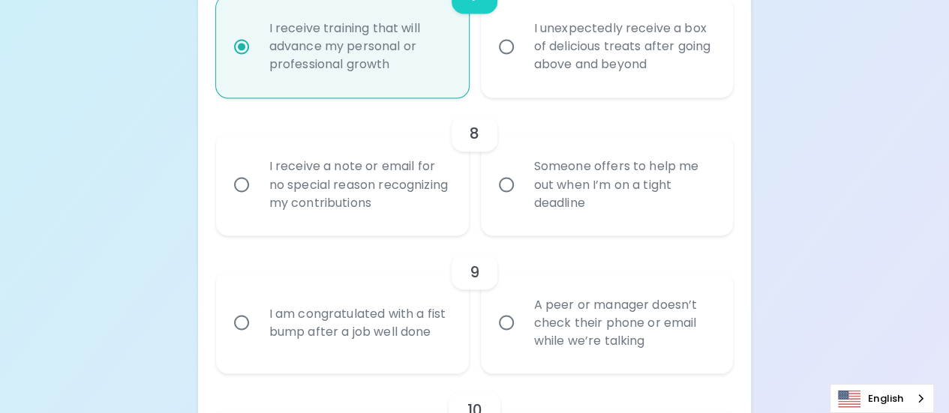
click at [543, 176] on div "Someone offers to help me out when I’m on a tight deadline" at bounding box center [623, 185] width 203 height 90
click at [522, 176] on input "Someone offers to help me out when I’m on a tight deadline" at bounding box center [507, 185] width 32 height 32
radio input "false"
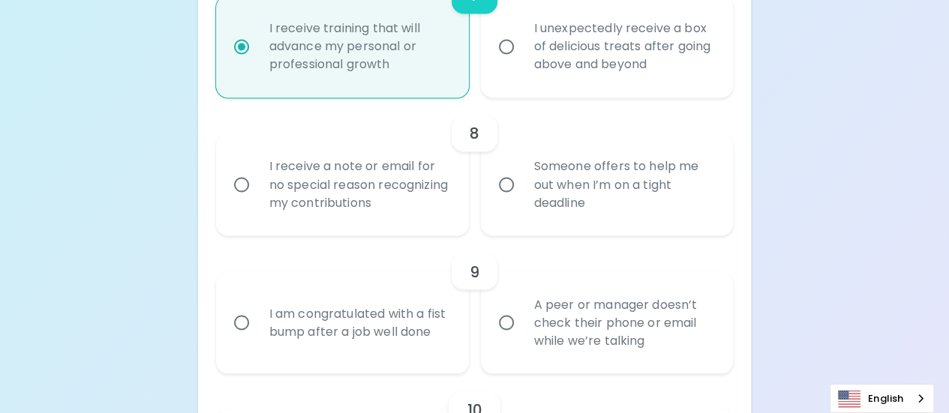
radio input "false"
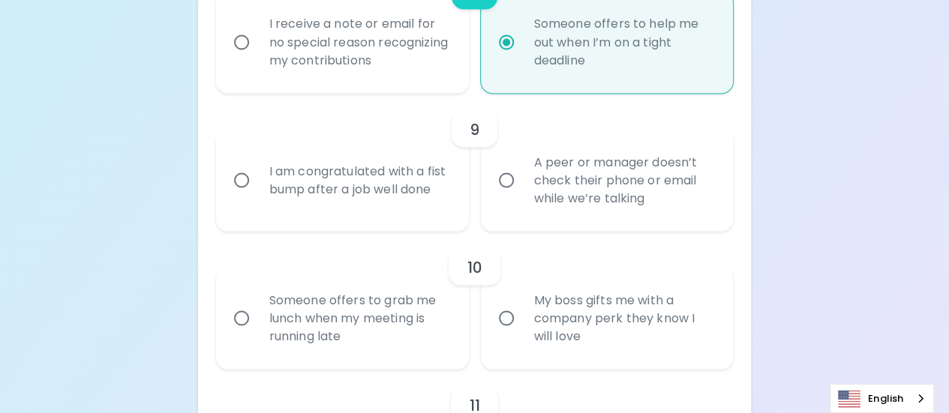
scroll to position [1411, 0]
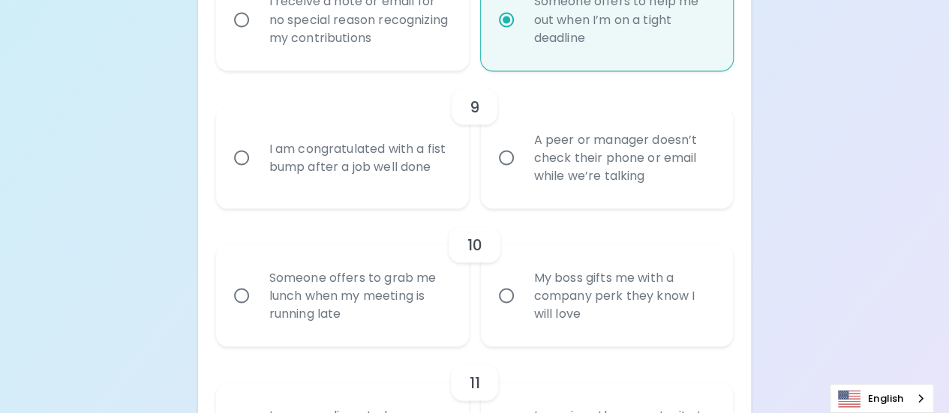
radio input "true"
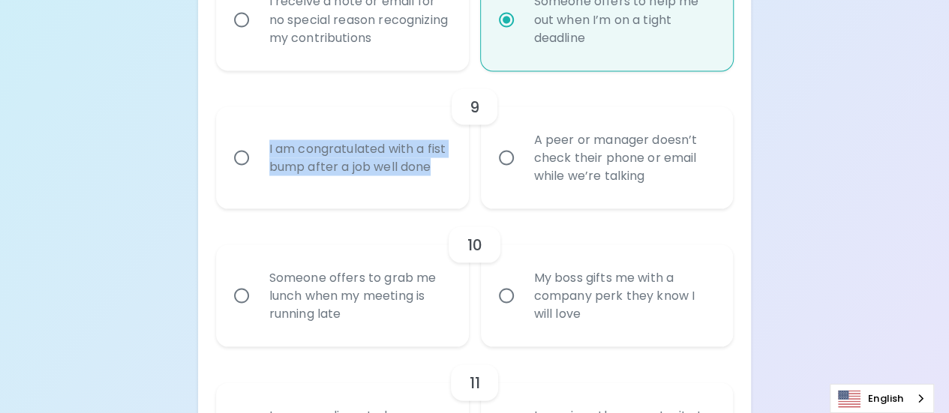
drag, startPoint x: 310, startPoint y: 176, endPoint x: 243, endPoint y: 140, distance: 75.5
click at [243, 140] on label "I am congratulated with a fist bump after a job well done" at bounding box center [334, 158] width 253 height 102
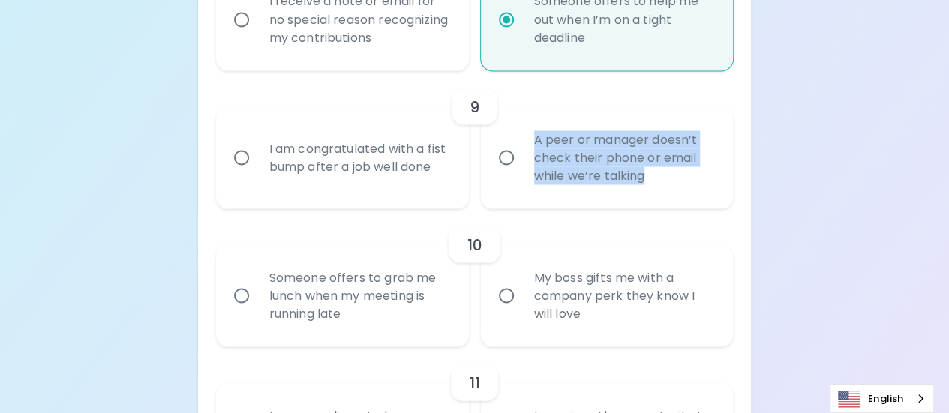
drag, startPoint x: 657, startPoint y: 174, endPoint x: 528, endPoint y: 137, distance: 134.2
click at [528, 137] on div "A peer or manager doesn’t check their phone or email while we’re talking" at bounding box center [623, 158] width 203 height 90
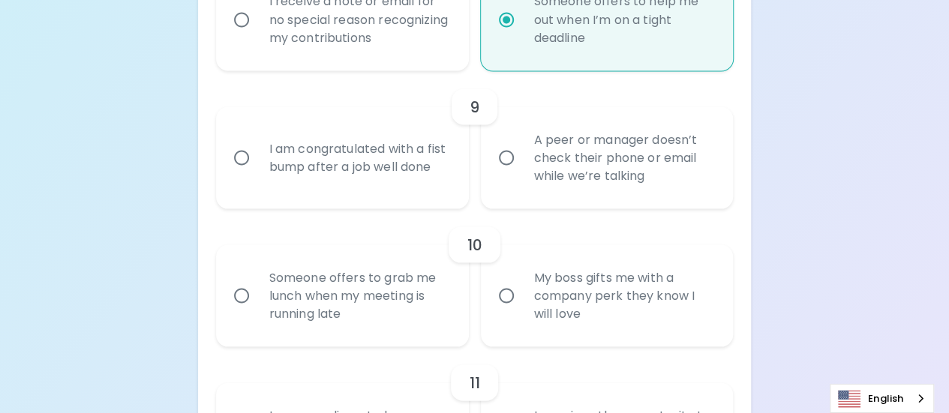
click at [522, 158] on div "A peer or manager doesn’t check their phone or email while we’re talking" at bounding box center [623, 158] width 203 height 90
click at [522, 158] on input "A peer or manager doesn’t check their phone or email while we’re talking" at bounding box center [507, 158] width 32 height 32
radio input "false"
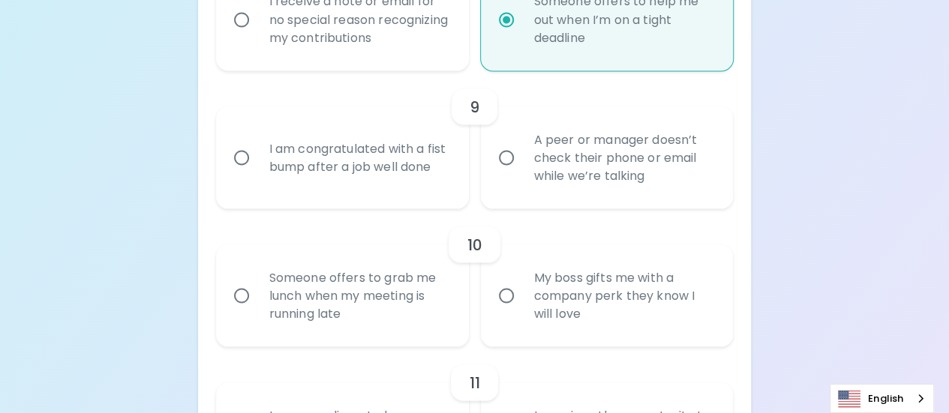
radio input "false"
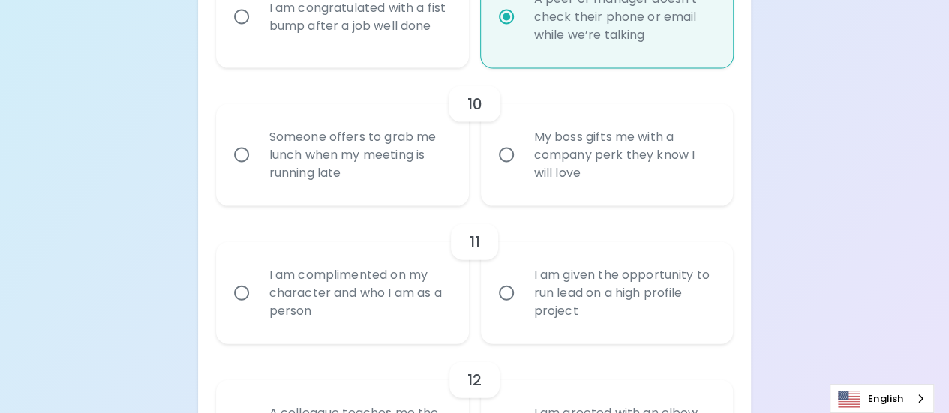
scroll to position [1606, 0]
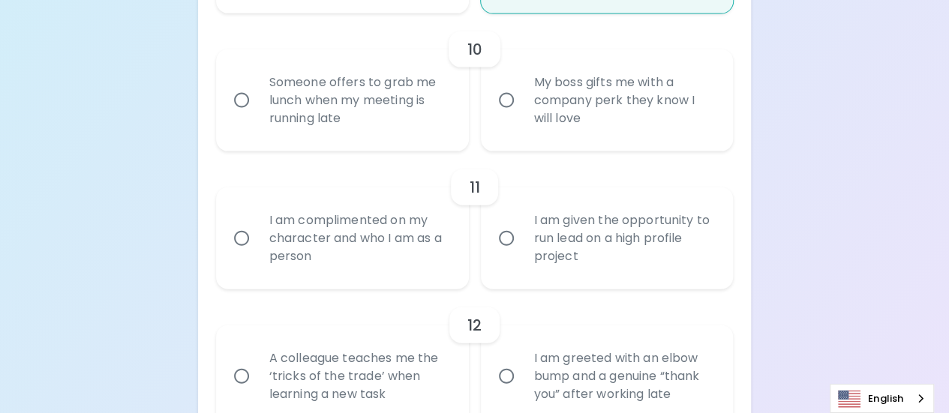
radio input "true"
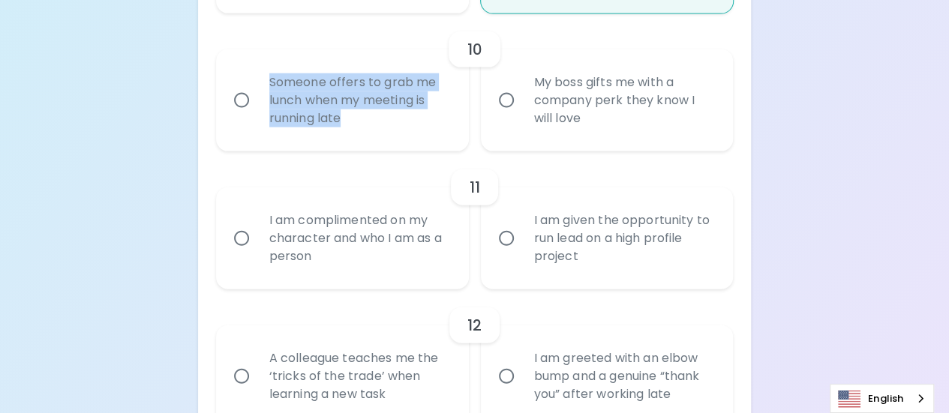
drag, startPoint x: 350, startPoint y: 120, endPoint x: 258, endPoint y: 77, distance: 102.0
click at [258, 77] on div "Someone offers to grab me lunch when my meeting is running late" at bounding box center [358, 101] width 203 height 90
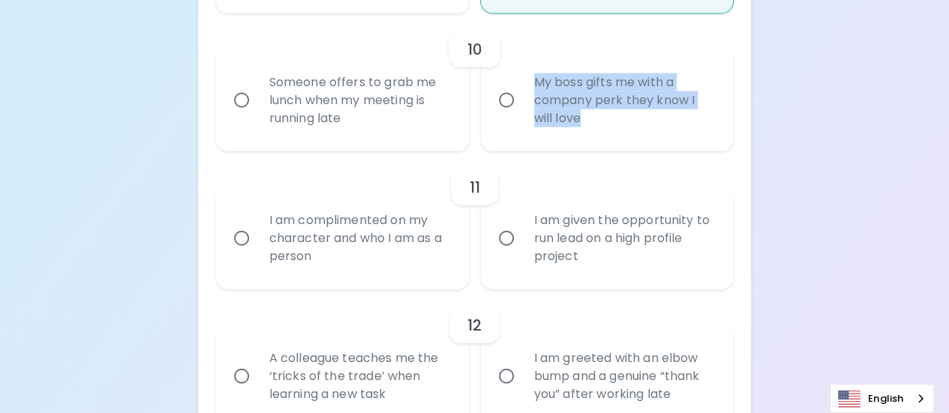
drag, startPoint x: 609, startPoint y: 120, endPoint x: 524, endPoint y: 69, distance: 98.9
click at [524, 69] on div "My boss gifts me with a company perk they know I will love" at bounding box center [623, 101] width 203 height 90
click at [551, 93] on div "My boss gifts me with a company perk they know I will love" at bounding box center [623, 101] width 203 height 90
click at [522, 93] on input "My boss gifts me with a company perk they know I will love" at bounding box center [507, 101] width 32 height 32
radio input "false"
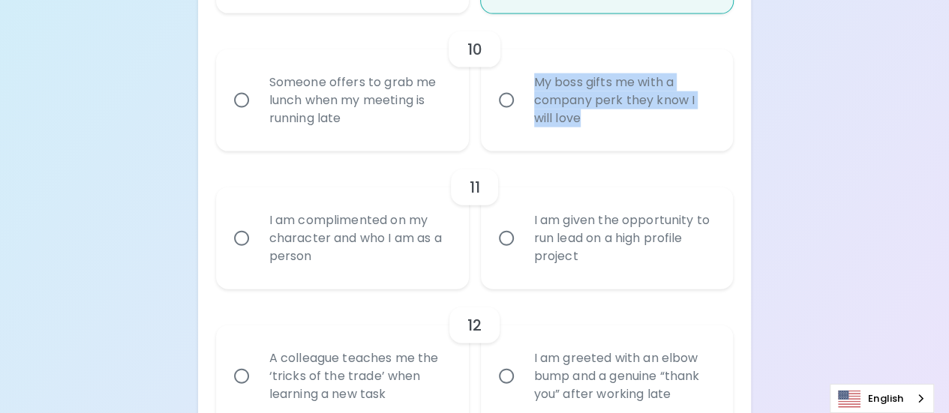
radio input "false"
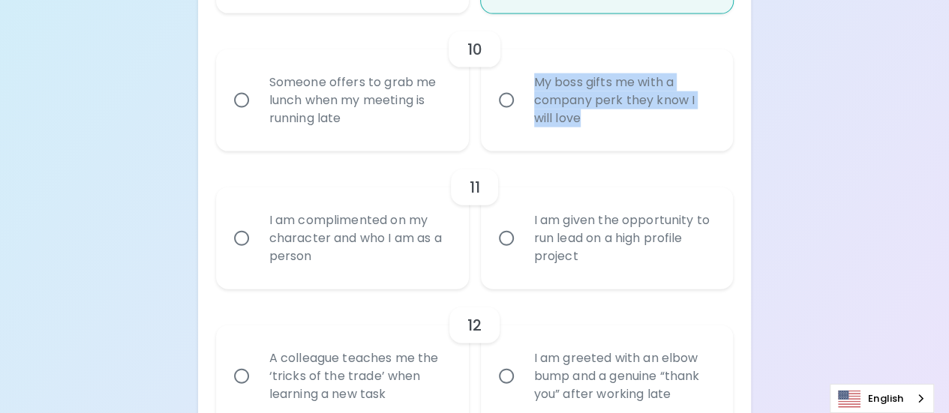
radio input "false"
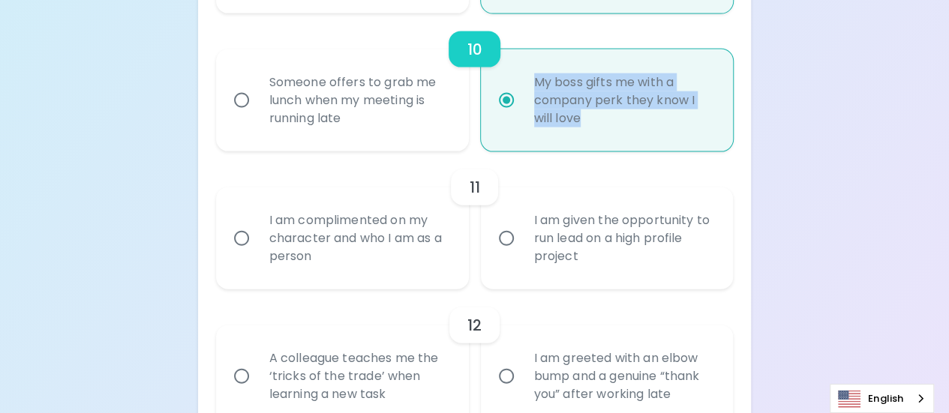
scroll to position [1726, 0]
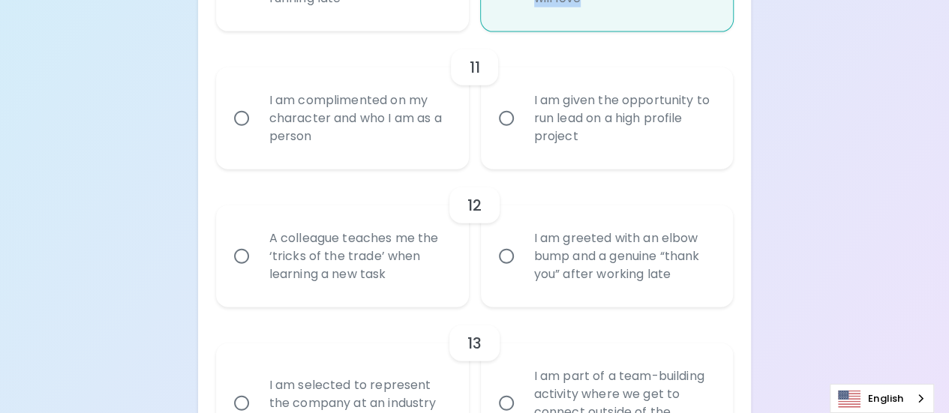
radio input "true"
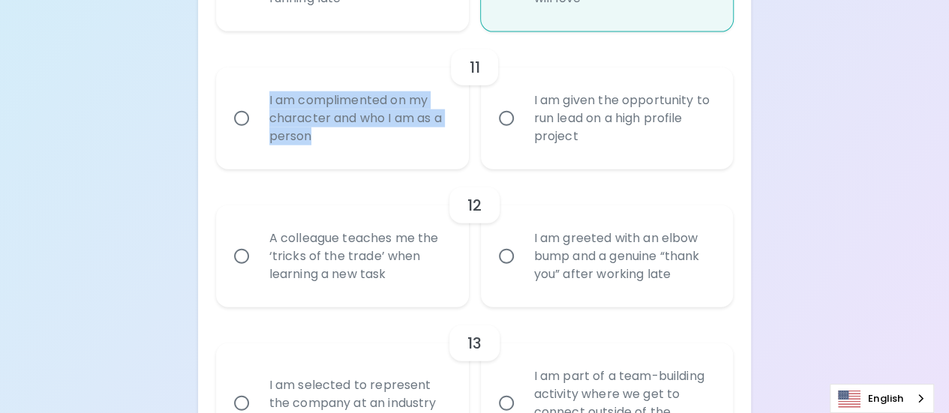
drag, startPoint x: 329, startPoint y: 131, endPoint x: 266, endPoint y: 94, distance: 73.3
click at [266, 94] on div "I am complimented on my character and who I am as a person" at bounding box center [358, 119] width 203 height 90
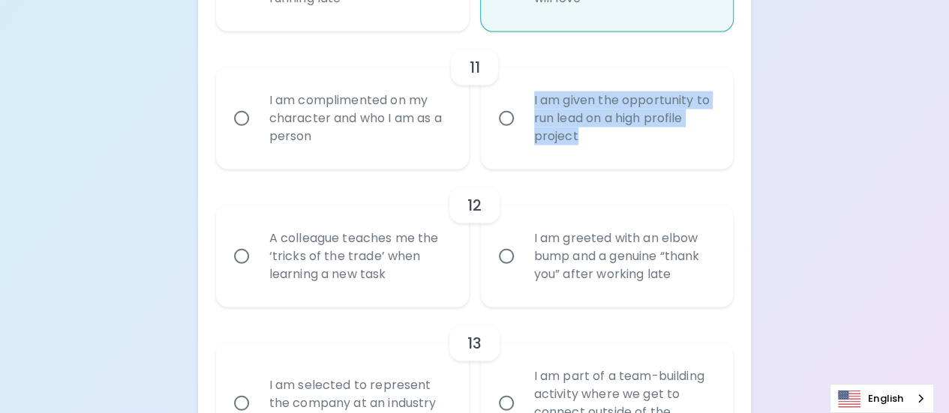
drag, startPoint x: 572, startPoint y: 122, endPoint x: 534, endPoint y: 101, distance: 43.0
click at [534, 101] on div "I am given the opportunity to run lead on a high profile project" at bounding box center [623, 119] width 203 height 90
click at [524, 123] on div "I am given the opportunity to run lead on a high profile project" at bounding box center [623, 119] width 203 height 90
click at [522, 123] on input "I am given the opportunity to run lead on a high profile project" at bounding box center [507, 119] width 32 height 32
radio input "false"
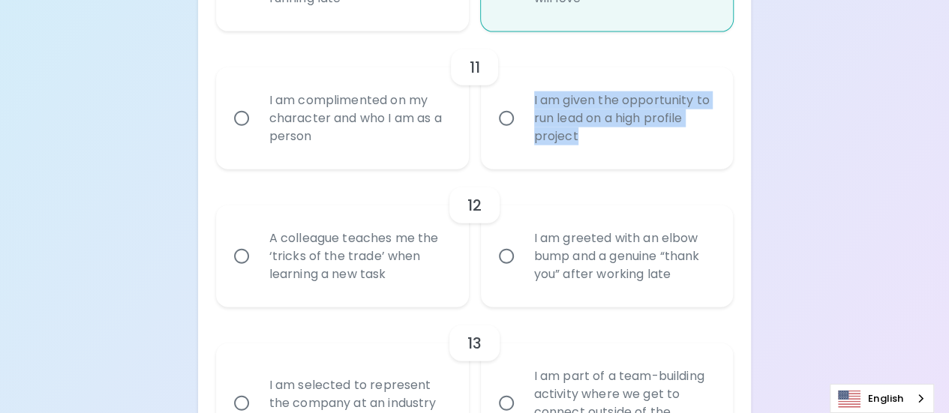
radio input "false"
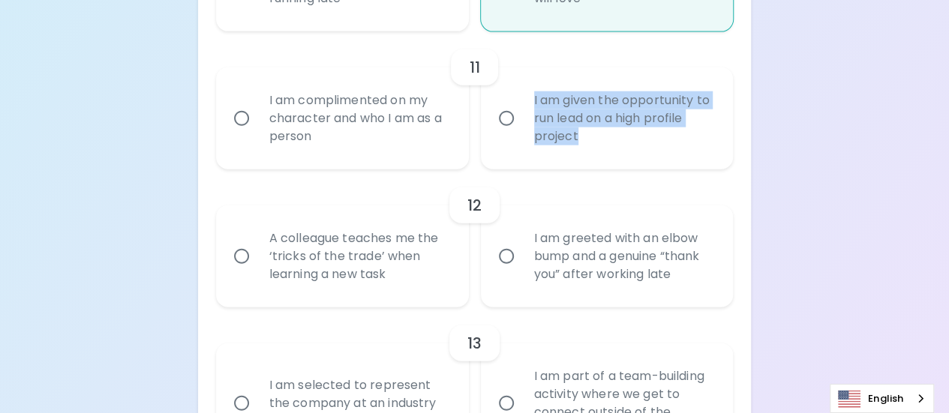
radio input "false"
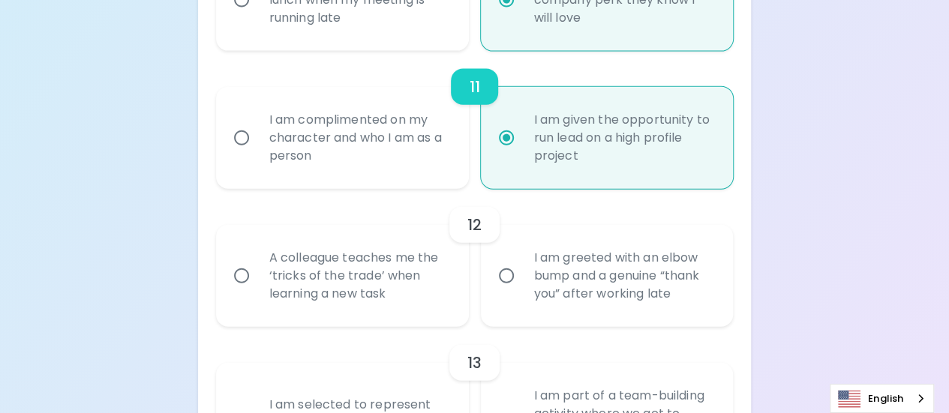
scroll to position [1696, 0]
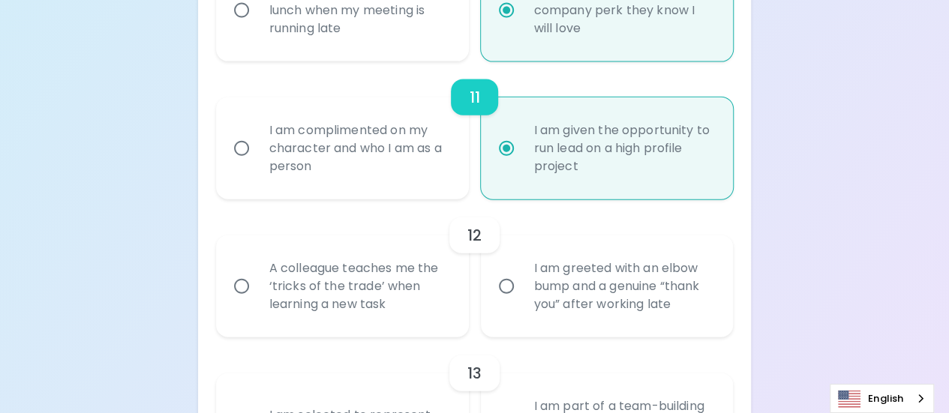
radio input "true"
click at [308, 161] on div "I am complimented on my character and who I am as a person" at bounding box center [358, 149] width 203 height 90
click at [257, 161] on input "I am complimented on my character and who I am as a person" at bounding box center [242, 149] width 32 height 32
radio input "false"
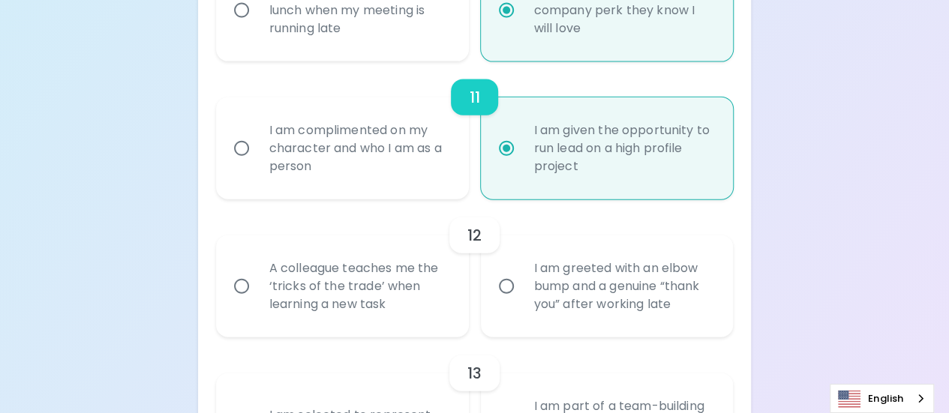
radio input "false"
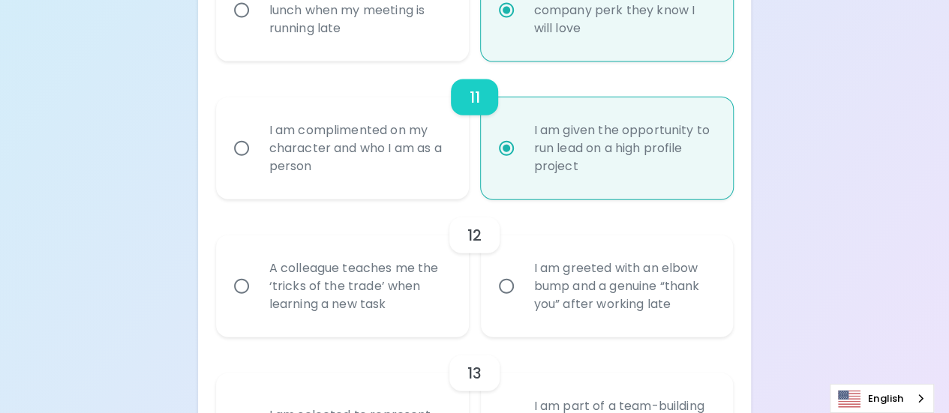
radio input "false"
radio input "true"
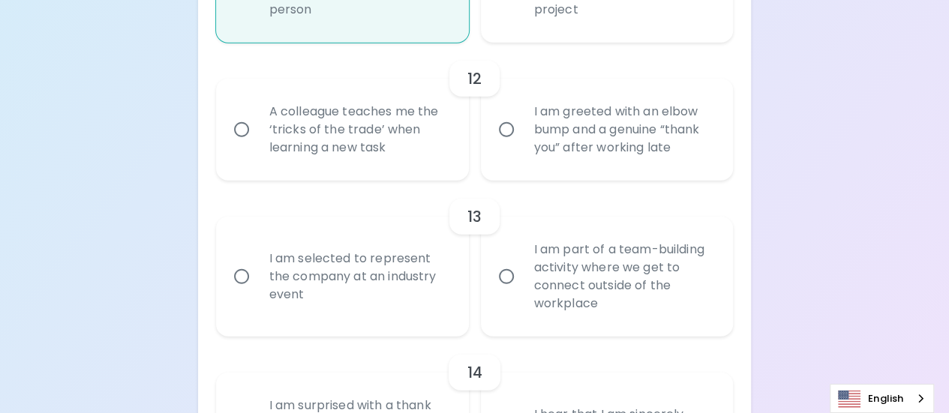
scroll to position [1846, 0]
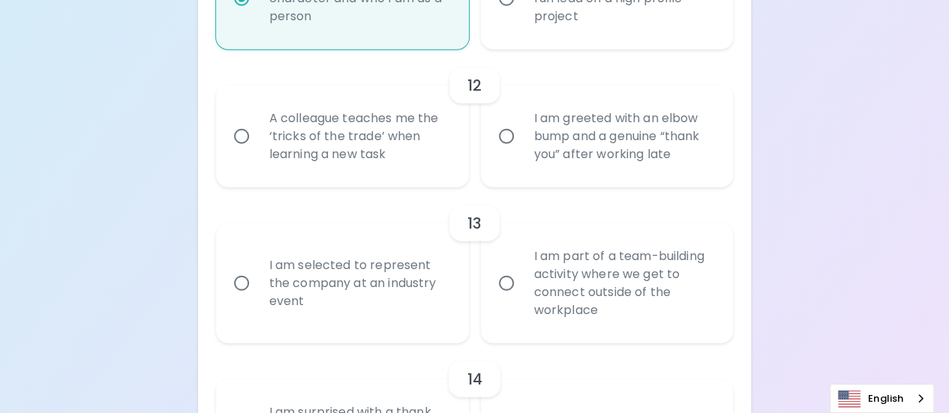
radio input "true"
click at [353, 146] on div "A colleague teaches me the ‘tricks of the trade’ when learning a new task" at bounding box center [358, 137] width 203 height 90
click at [257, 146] on input "A colleague teaches me the ‘tricks of the trade’ when learning a new task" at bounding box center [242, 137] width 32 height 32
radio input "false"
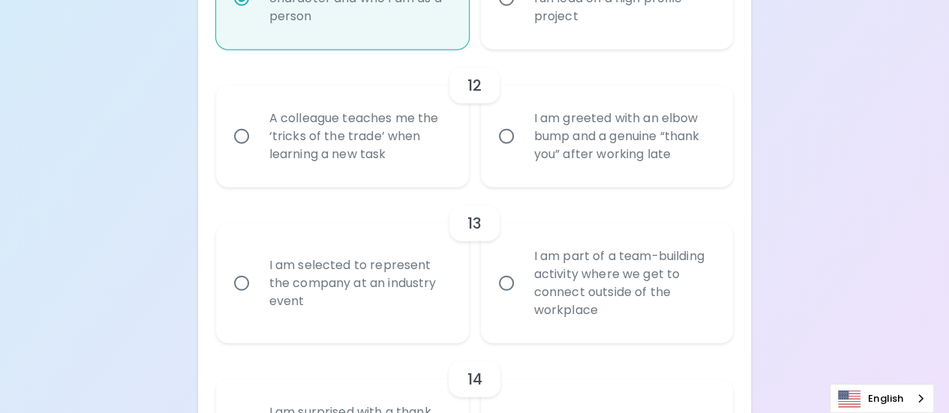
radio input "false"
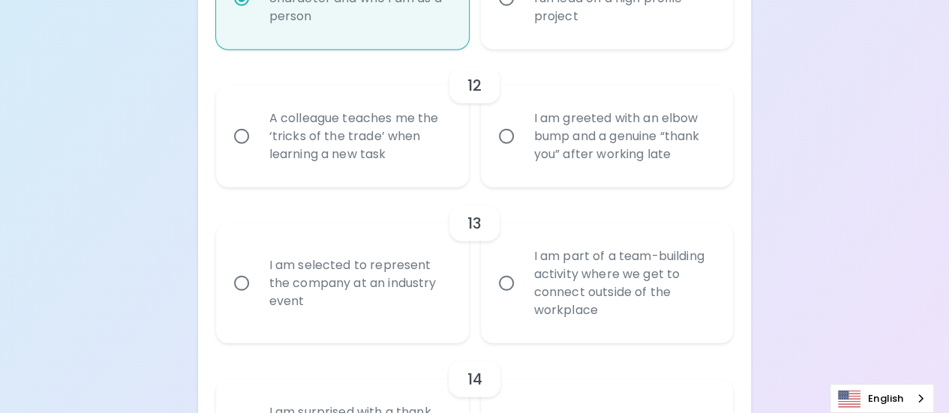
radio input "false"
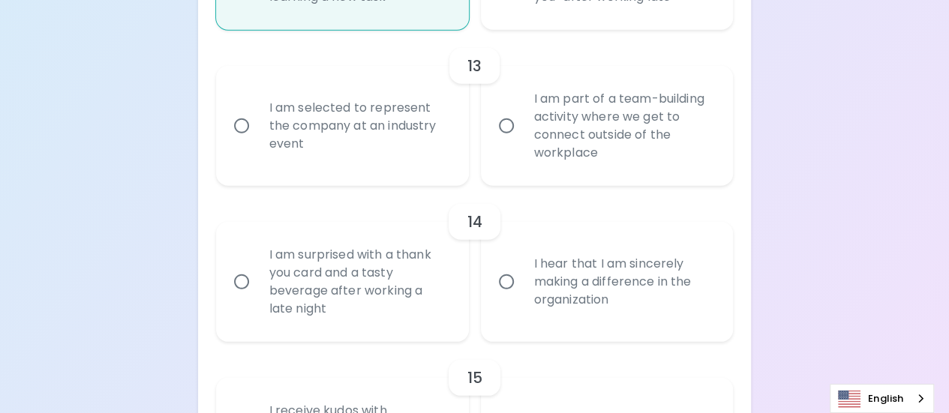
scroll to position [1891, 0]
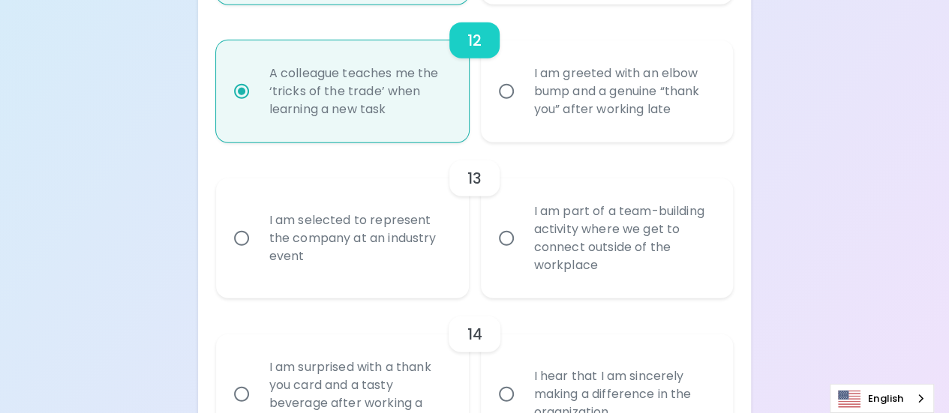
radio input "true"
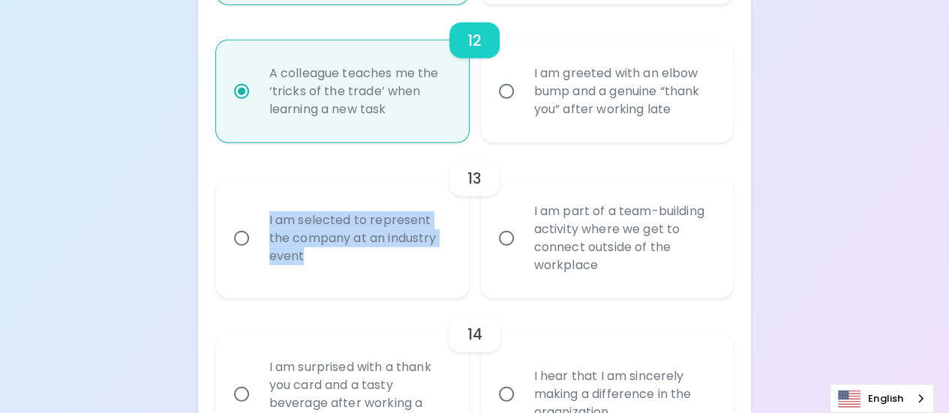
drag, startPoint x: 317, startPoint y: 257, endPoint x: 261, endPoint y: 221, distance: 66.8
click at [261, 221] on div "I am selected to represent the company at an industry event" at bounding box center [358, 239] width 203 height 90
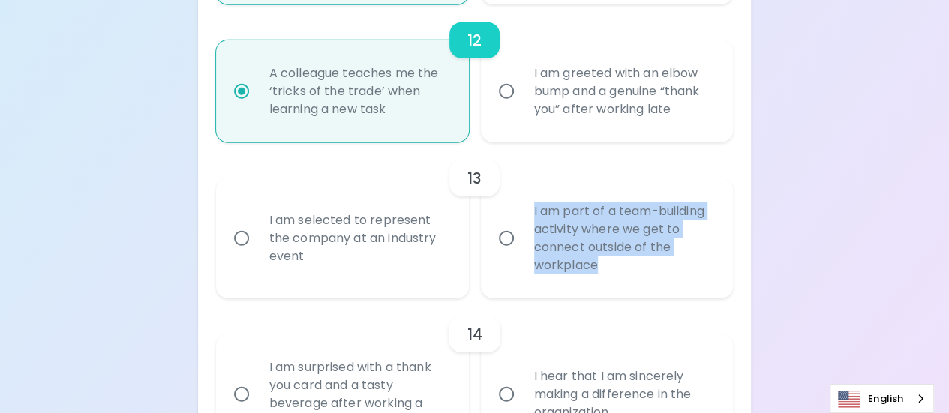
drag, startPoint x: 602, startPoint y: 265, endPoint x: 533, endPoint y: 205, distance: 92.0
click at [533, 205] on div "I am part of a team-building activity where we get to connect outside of the wo…" at bounding box center [623, 239] width 203 height 108
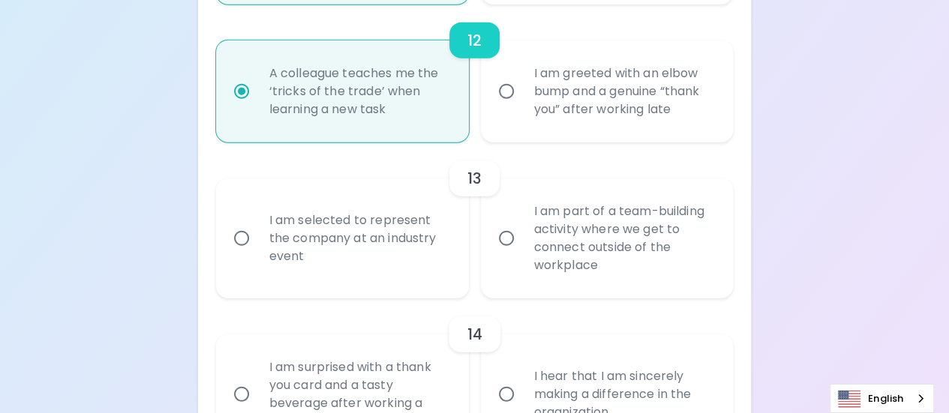
click at [372, 242] on div "I am selected to represent the company at an industry event" at bounding box center [358, 239] width 203 height 90
click at [257, 242] on input "I am selected to represent the company at an industry event" at bounding box center [242, 239] width 32 height 32
radio input "false"
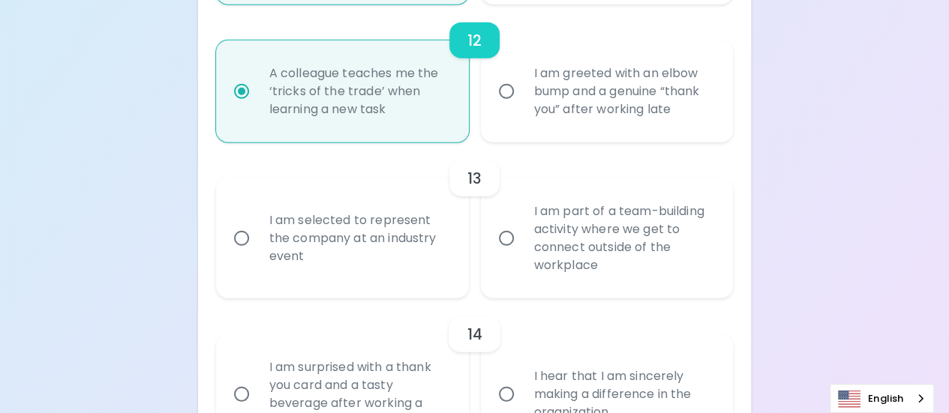
radio input "false"
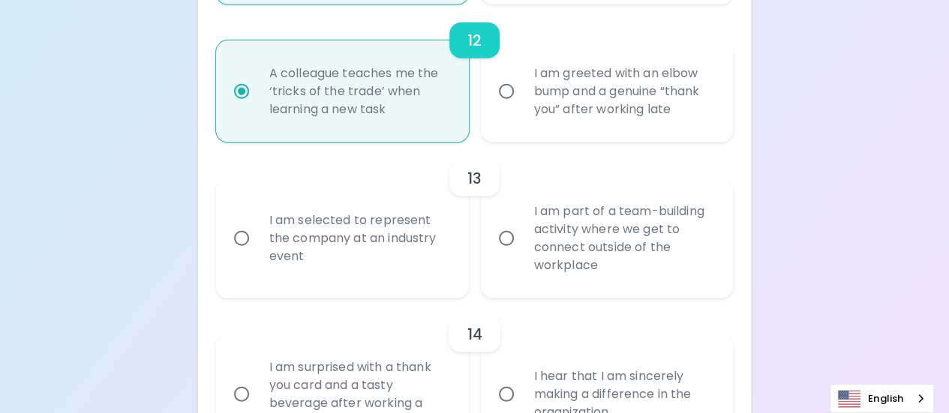
radio input "false"
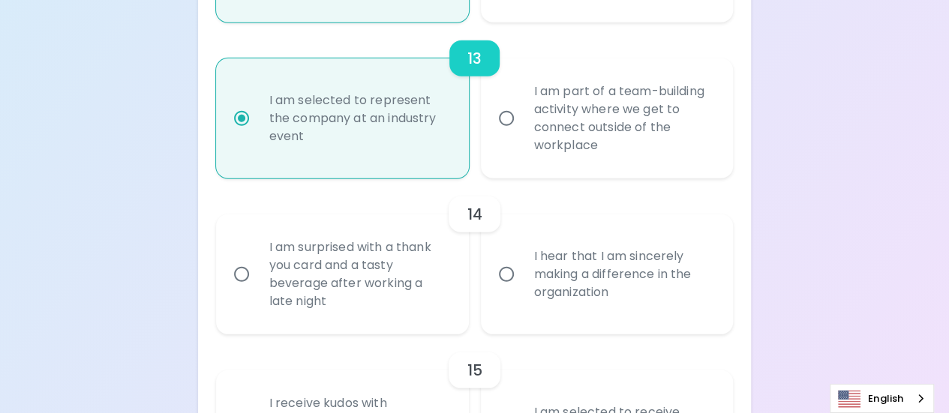
scroll to position [2161, 0]
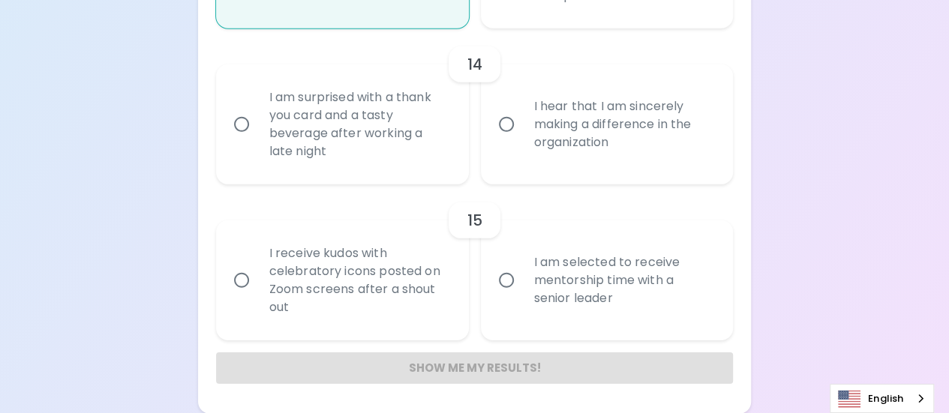
radio input "true"
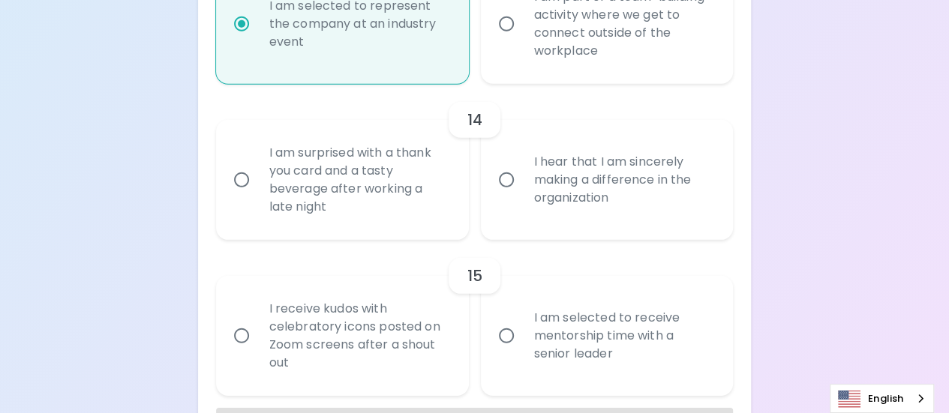
scroll to position [2086, 0]
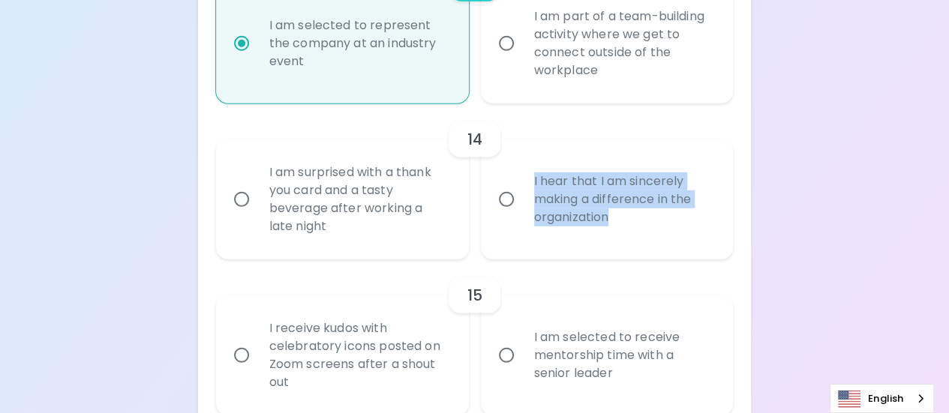
drag, startPoint x: 626, startPoint y: 218, endPoint x: 522, endPoint y: 173, distance: 113.6
click at [522, 173] on div "I hear that I am sincerely making a difference in the organization" at bounding box center [623, 200] width 203 height 90
click at [533, 222] on div "I hear that I am sincerely making a difference in the organization" at bounding box center [623, 200] width 203 height 90
click at [522, 215] on input "I hear that I am sincerely making a difference in the organization" at bounding box center [507, 200] width 32 height 32
radio input "false"
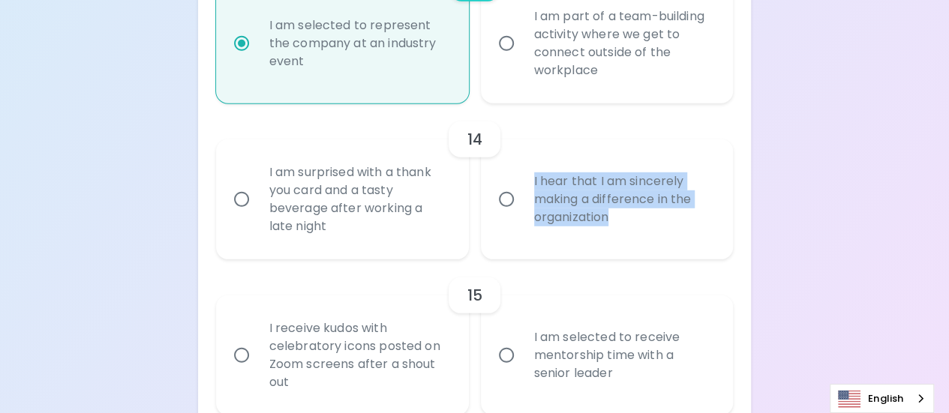
radio input "false"
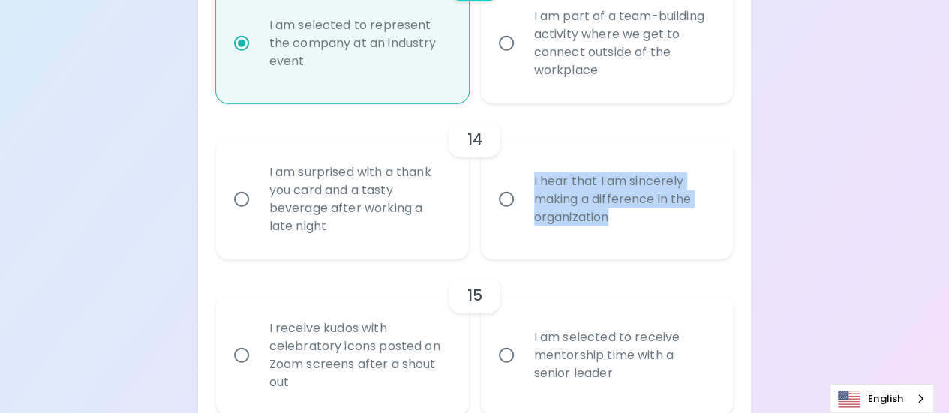
radio input "false"
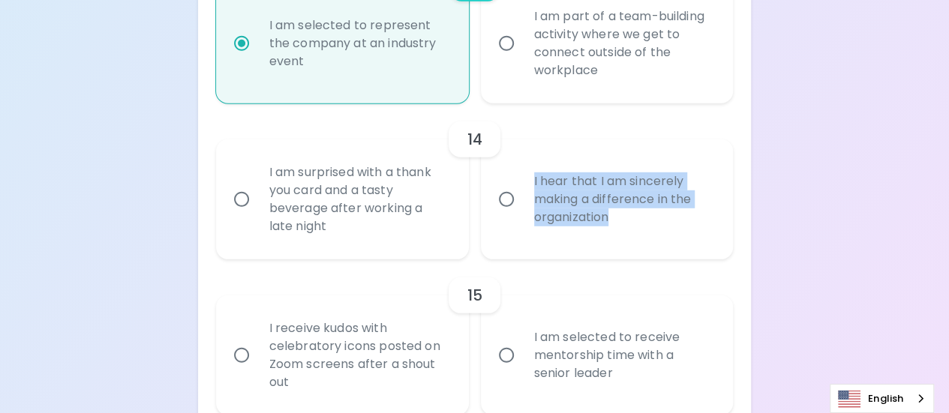
radio input "false"
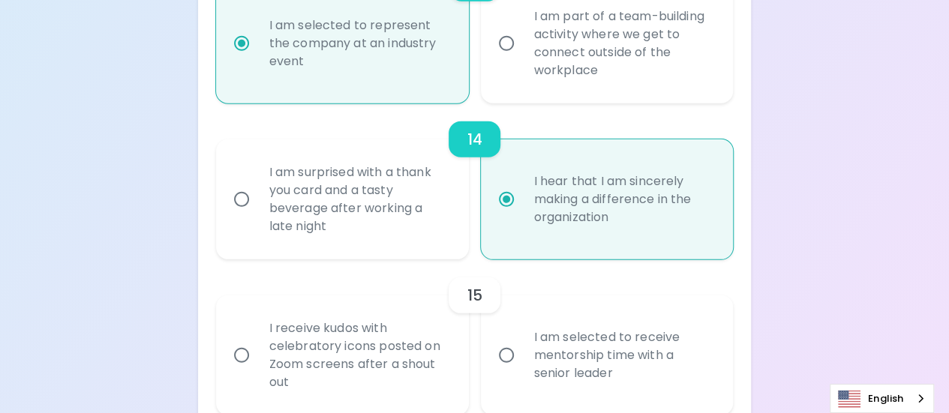
scroll to position [2161, 0]
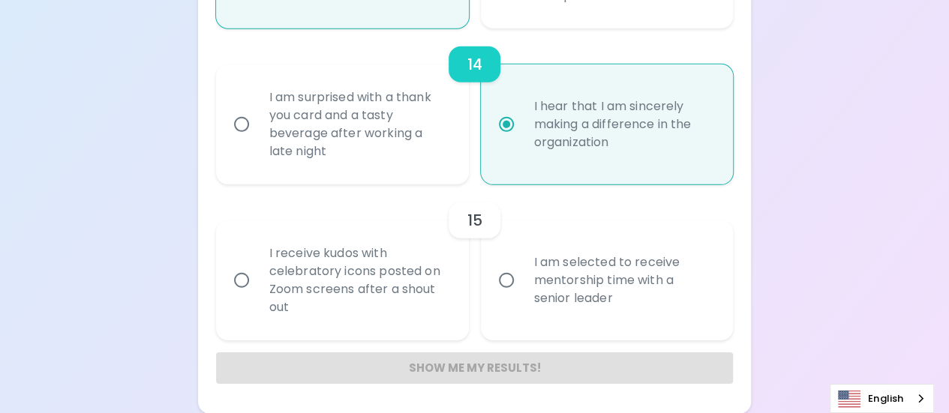
radio input "true"
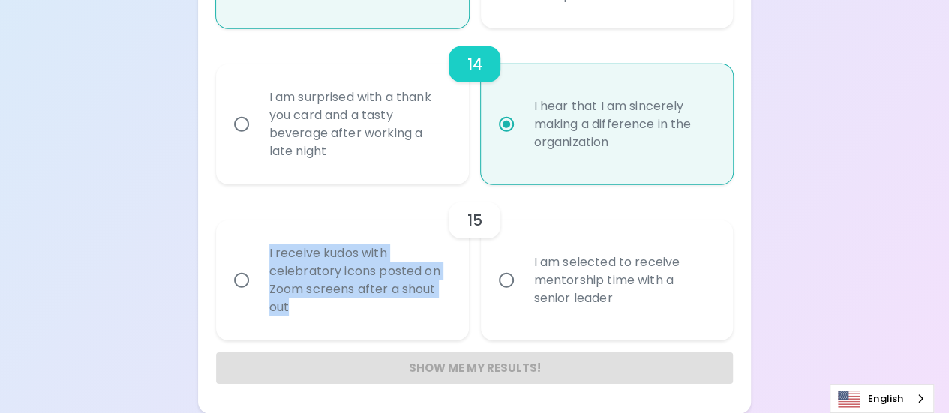
drag, startPoint x: 298, startPoint y: 308, endPoint x: 267, endPoint y: 242, distance: 72.2
click at [267, 242] on div "I receive kudos with celebratory icons posted on Zoom screens after a shout out" at bounding box center [358, 281] width 203 height 108
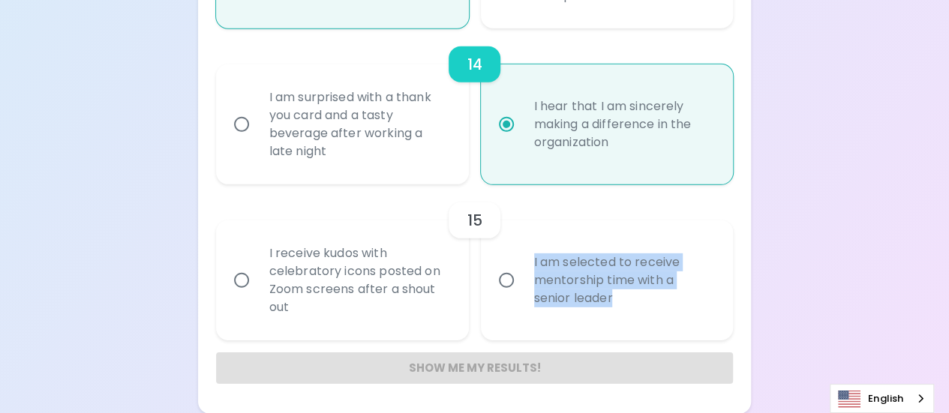
drag, startPoint x: 620, startPoint y: 293, endPoint x: 527, endPoint y: 254, distance: 100.9
click at [527, 254] on div "I am selected to receive mentorship time with a senior leader" at bounding box center [623, 281] width 203 height 90
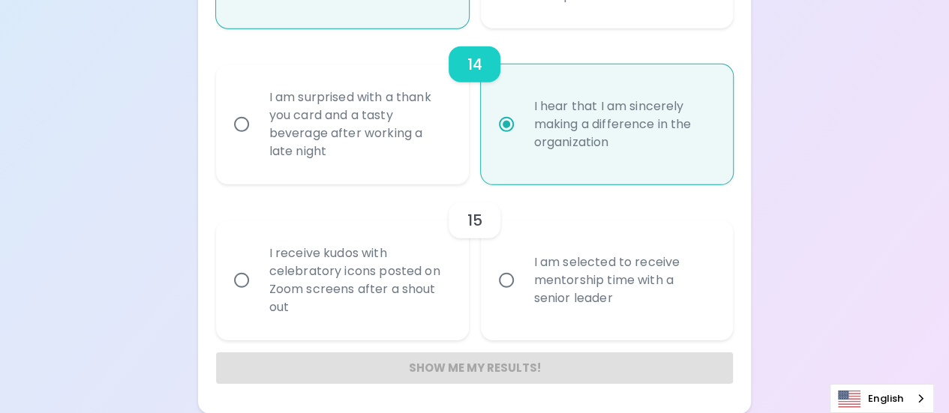
click at [515, 286] on input "I am selected to receive mentorship time with a senior leader" at bounding box center [507, 281] width 32 height 32
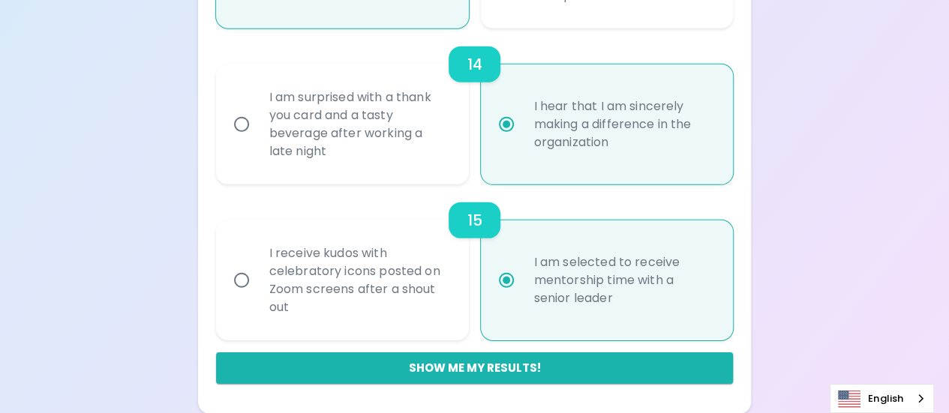
radio input "false"
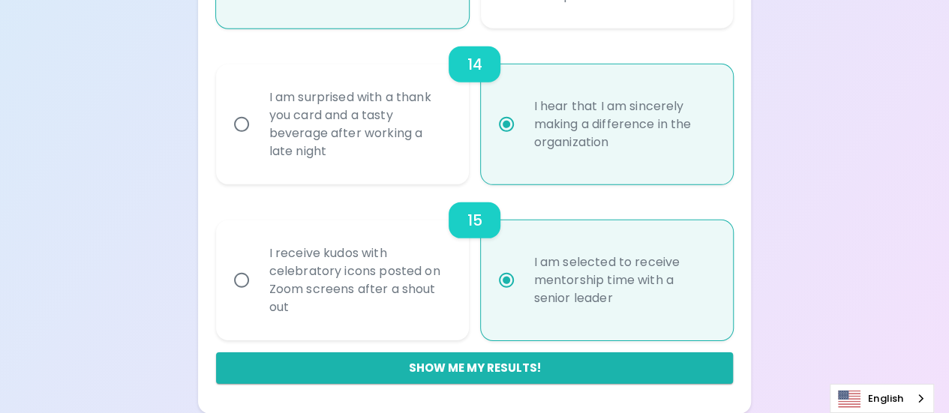
radio input "false"
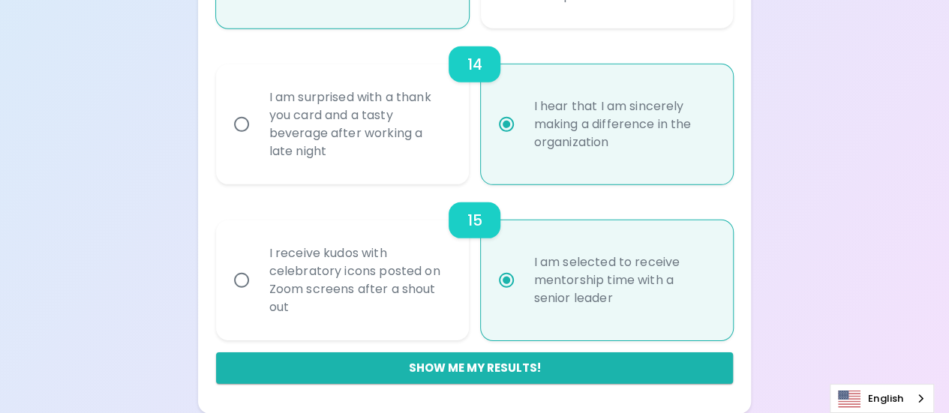
radio input "false"
radio input "true"
click at [570, 370] on button "Show me my results!" at bounding box center [475, 369] width 518 height 32
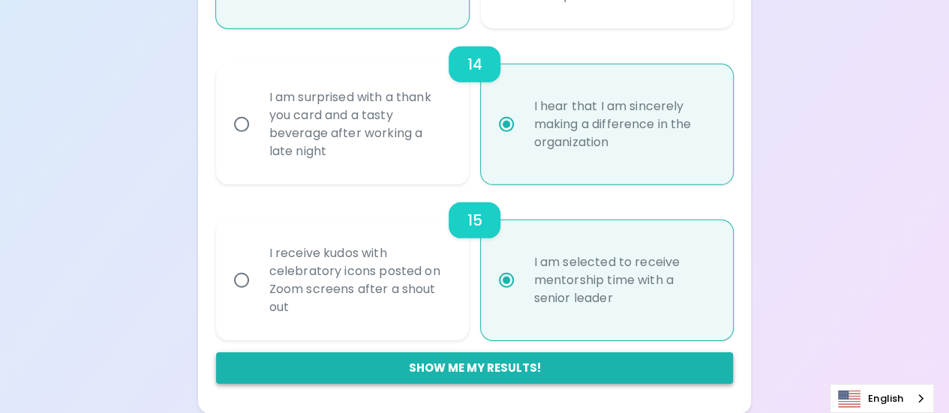
radio input "false"
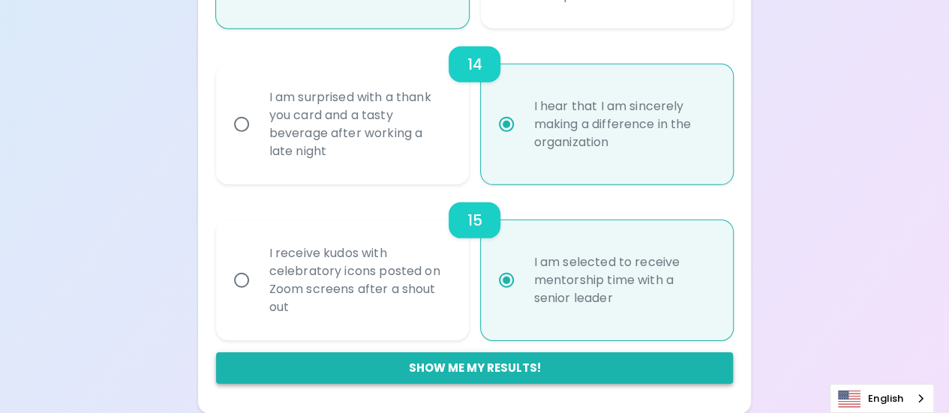
radio input "false"
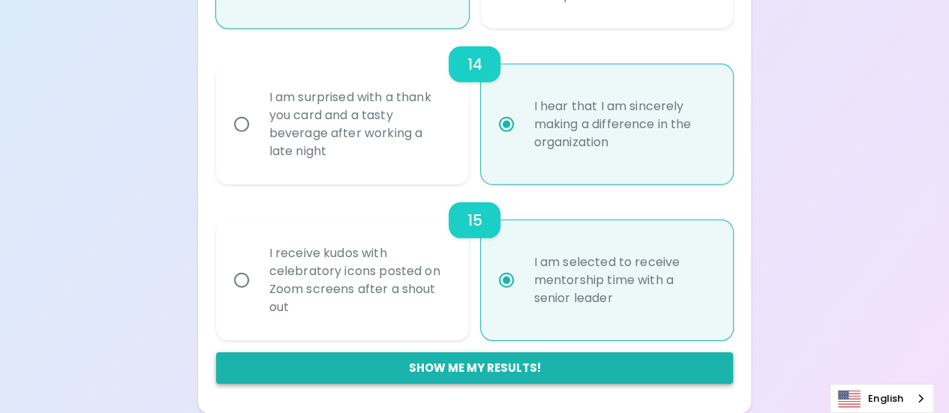
radio input "false"
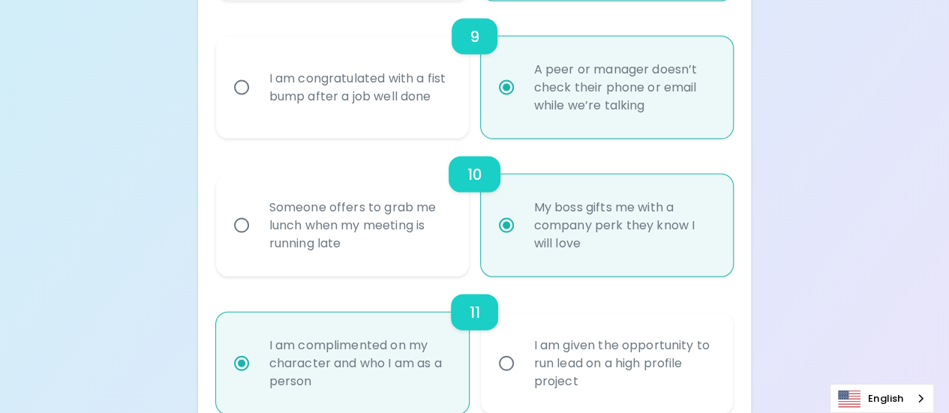
radio input "false"
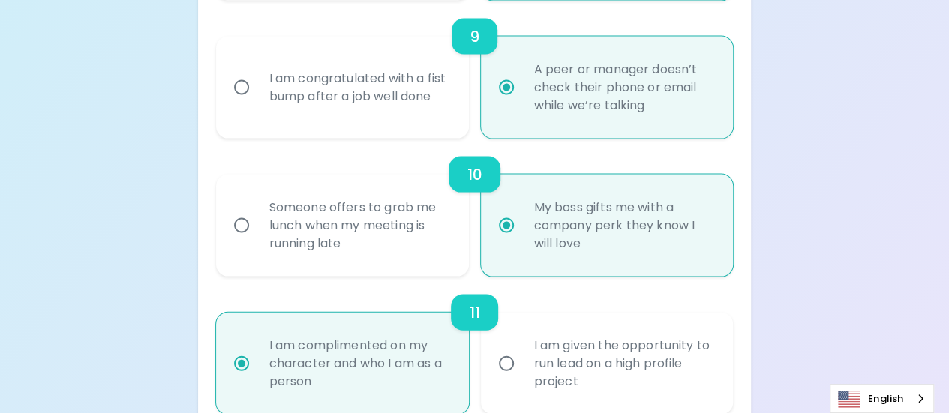
radio input "false"
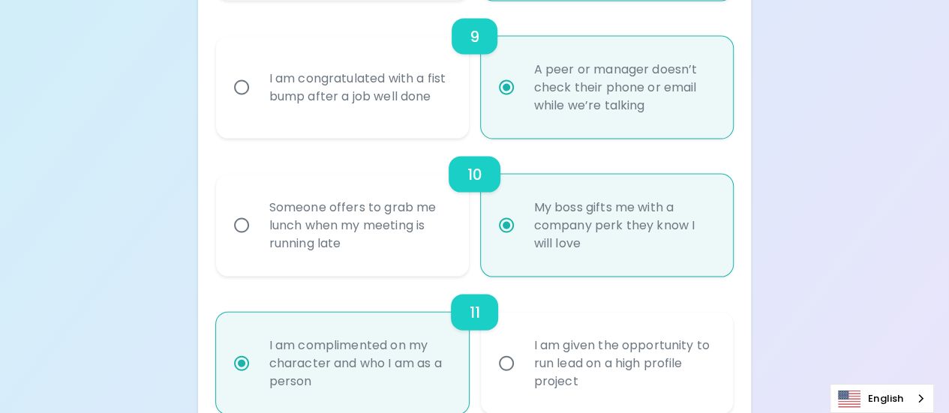
radio input "false"
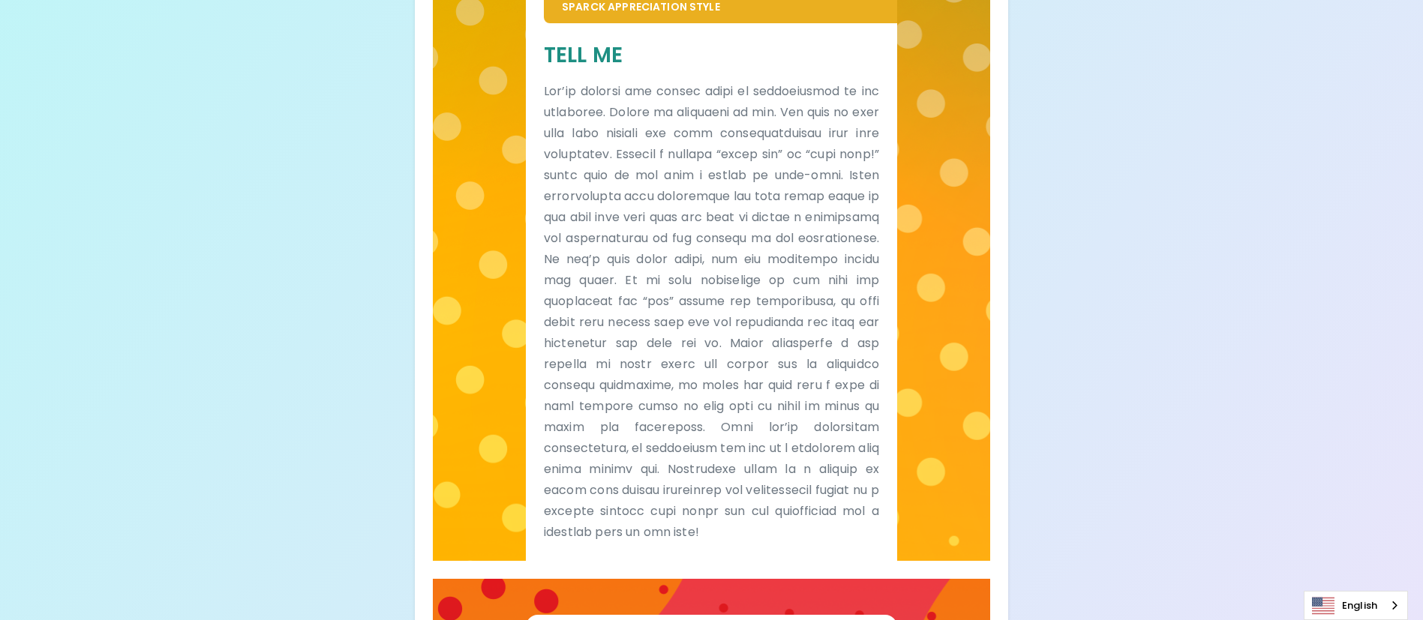
scroll to position [990, 0]
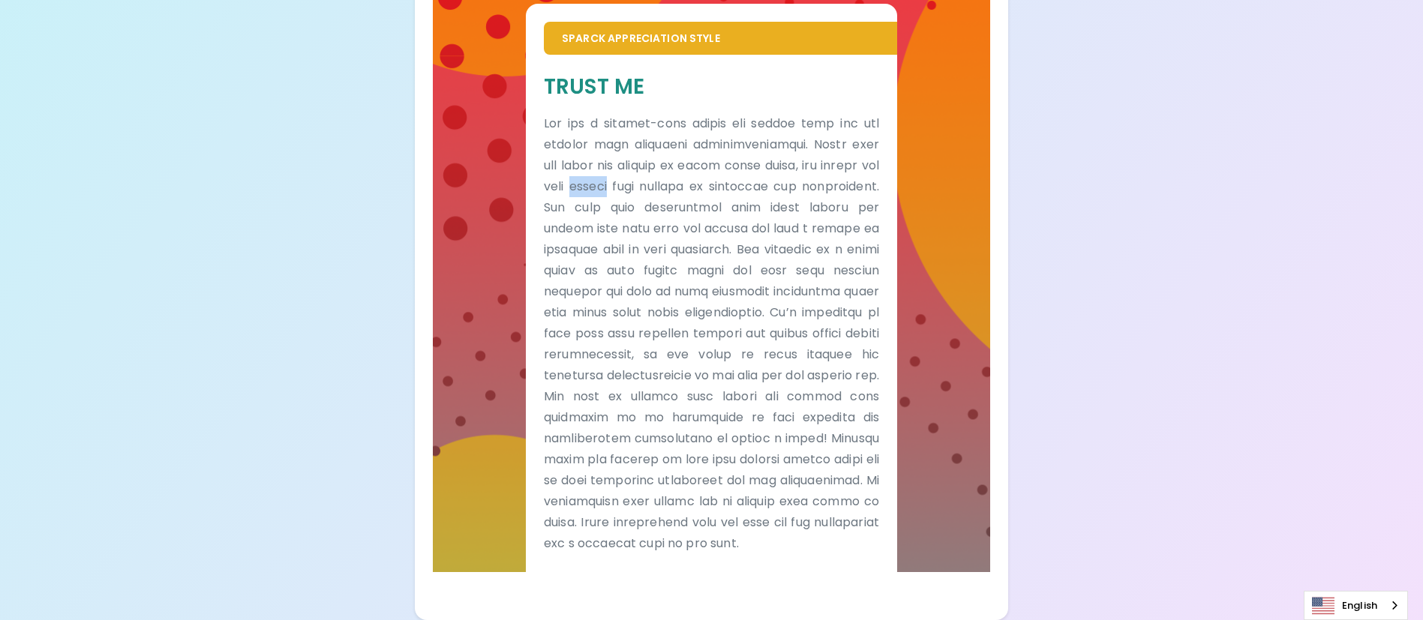
drag, startPoint x: 629, startPoint y: 173, endPoint x: 605, endPoint y: 173, distance: 24.0
click at [605, 173] on p at bounding box center [711, 333] width 335 height 441
drag, startPoint x: 599, startPoint y: 191, endPoint x: 772, endPoint y: 170, distance: 173.7
click at [772, 170] on p at bounding box center [711, 333] width 335 height 441
click at [735, 191] on p at bounding box center [711, 333] width 335 height 441
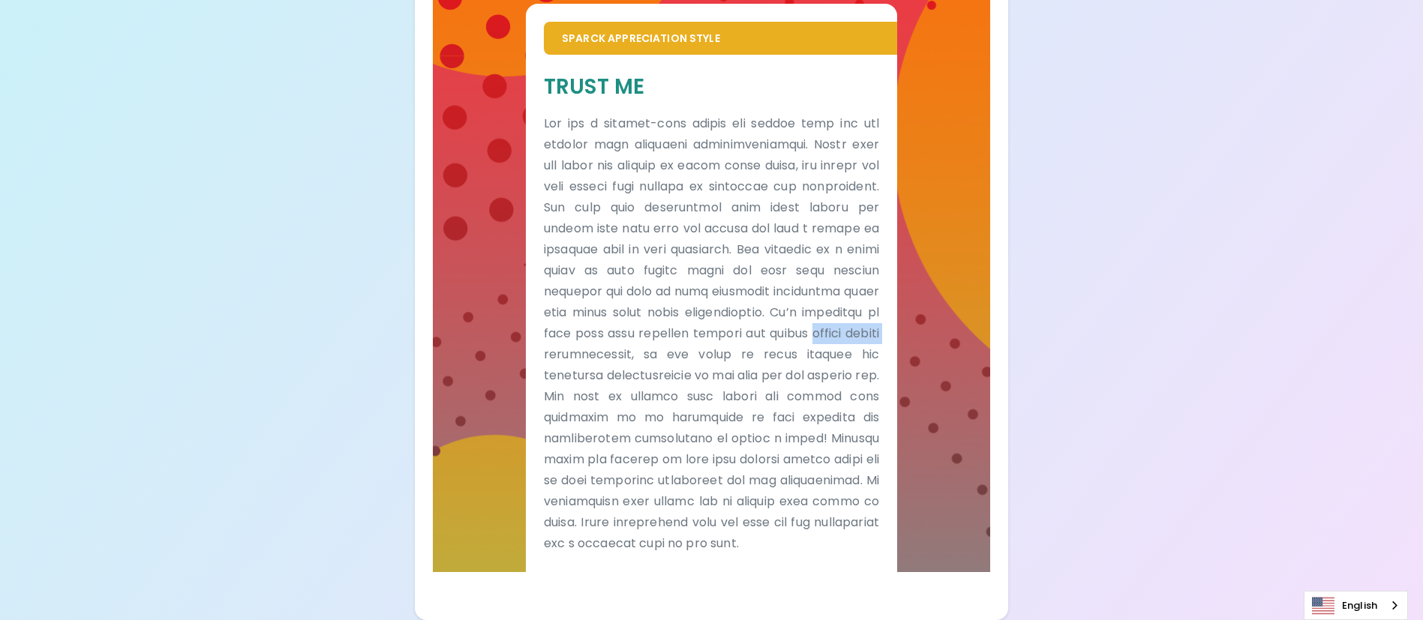
drag, startPoint x: 662, startPoint y: 335, endPoint x: 758, endPoint y: 340, distance: 95.4
click at [758, 340] on p at bounding box center [711, 333] width 335 height 441
drag, startPoint x: 531, startPoint y: 356, endPoint x: 541, endPoint y: 361, distance: 11.1
click at [537, 360] on div "Trust Me" at bounding box center [711, 313] width 371 height 517
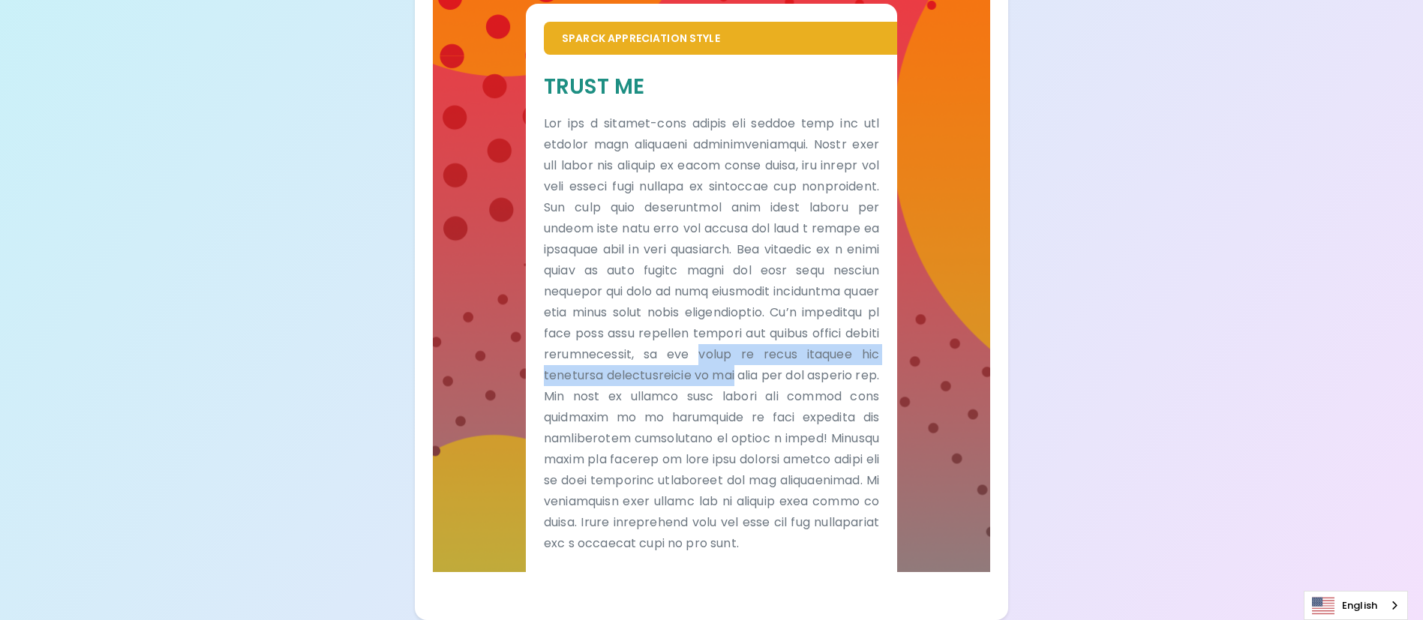
drag, startPoint x: 537, startPoint y: 359, endPoint x: 563, endPoint y: 373, distance: 28.9
click at [563, 373] on div "Trust Me" at bounding box center [711, 313] width 371 height 517
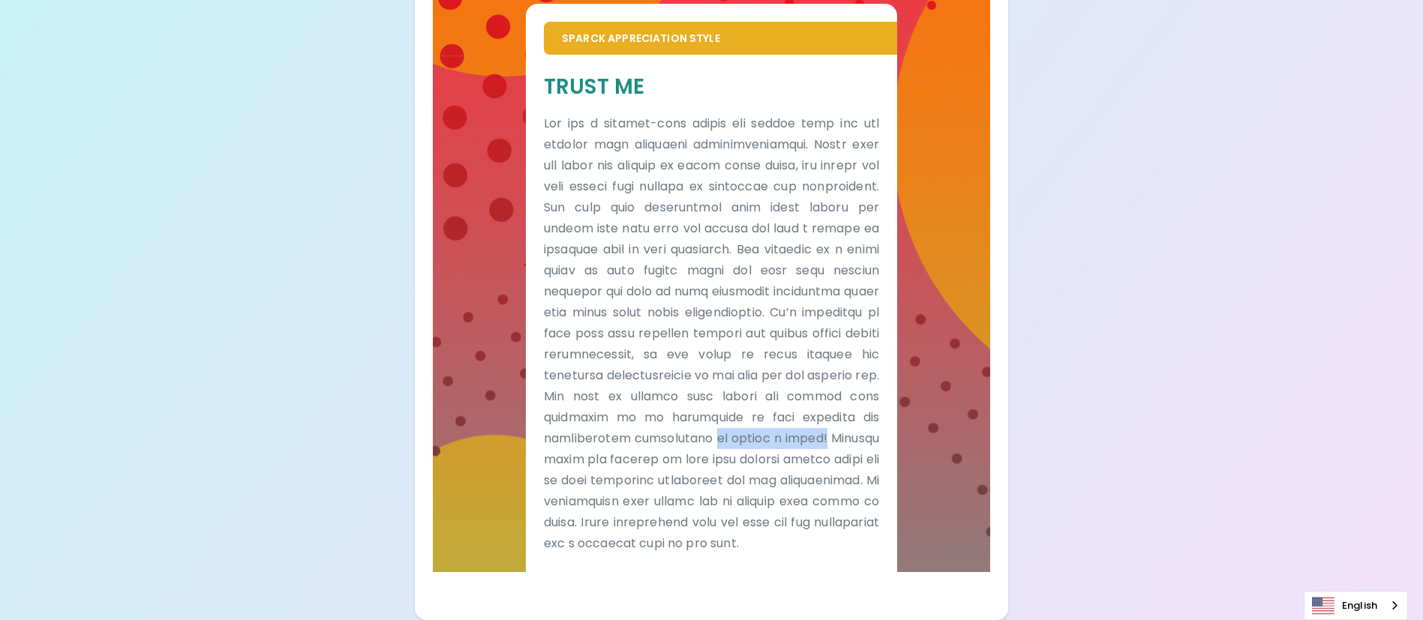
drag, startPoint x: 593, startPoint y: 435, endPoint x: 823, endPoint y: 418, distance: 231.0
click at [823, 413] on p at bounding box center [711, 333] width 335 height 441
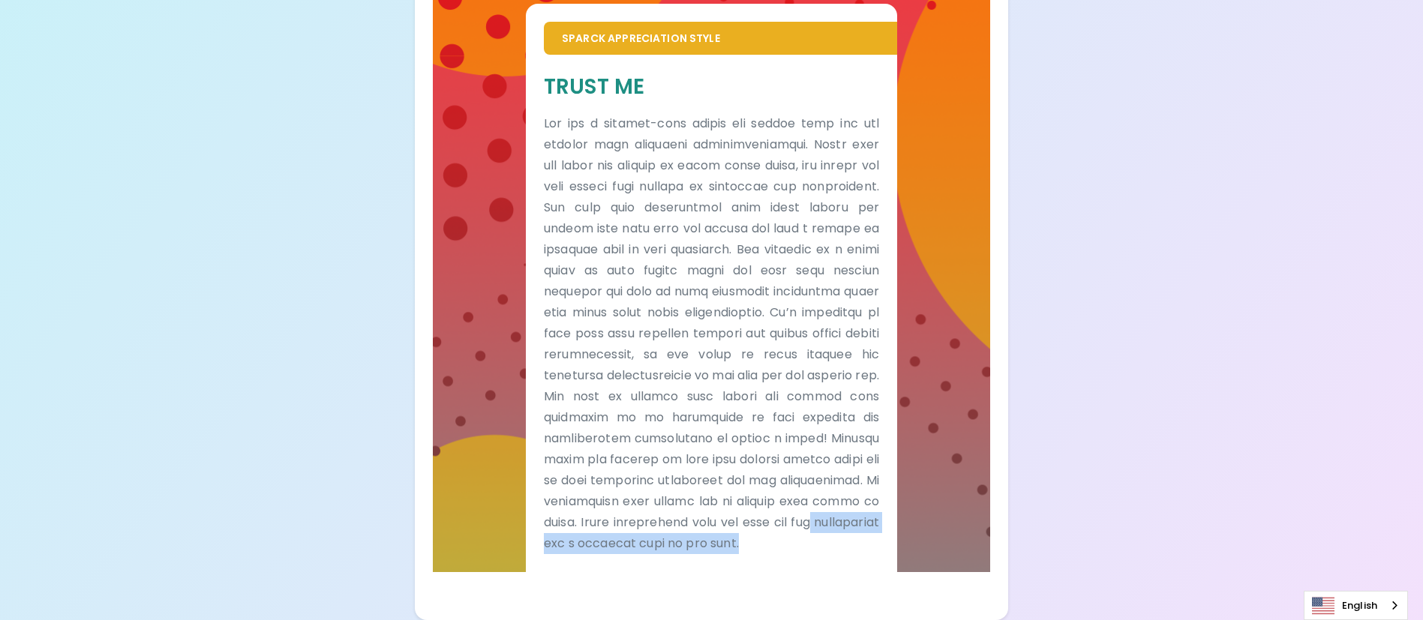
drag, startPoint x: 650, startPoint y: 520, endPoint x: 888, endPoint y: 542, distance: 239.6
click at [888, 413] on div "Trust Me" at bounding box center [711, 313] width 371 height 517
